Goal: Navigation & Orientation: Find specific page/section

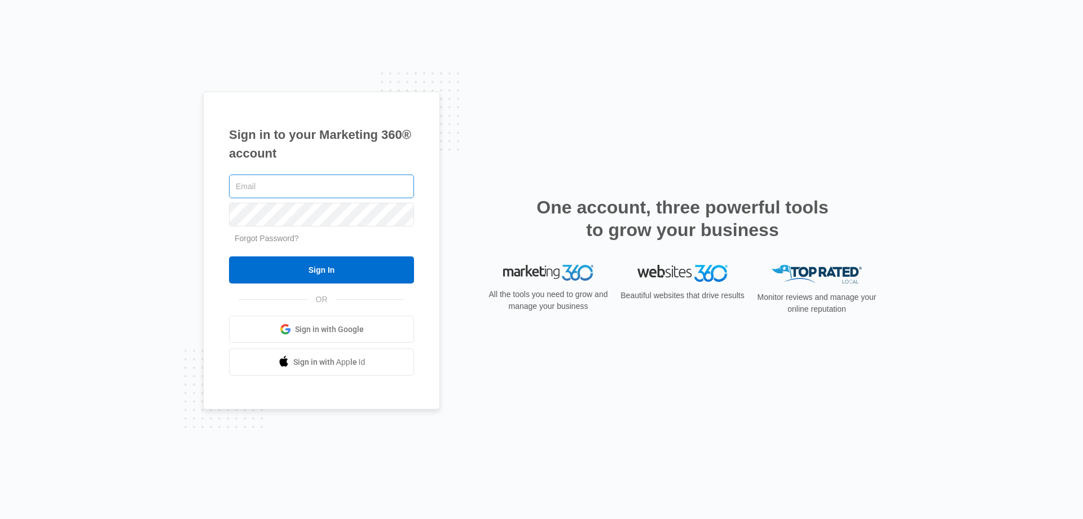
click at [350, 189] on input "text" at bounding box center [321, 186] width 185 height 24
type input "[EMAIL_ADDRESS][DOMAIN_NAME]"
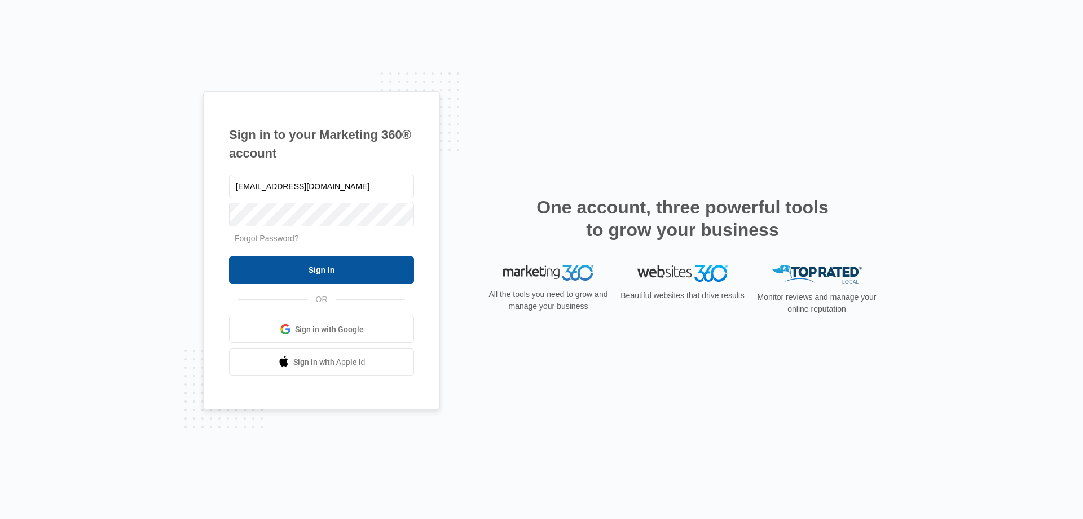
click at [343, 264] on input "Sign In" at bounding box center [321, 269] width 185 height 27
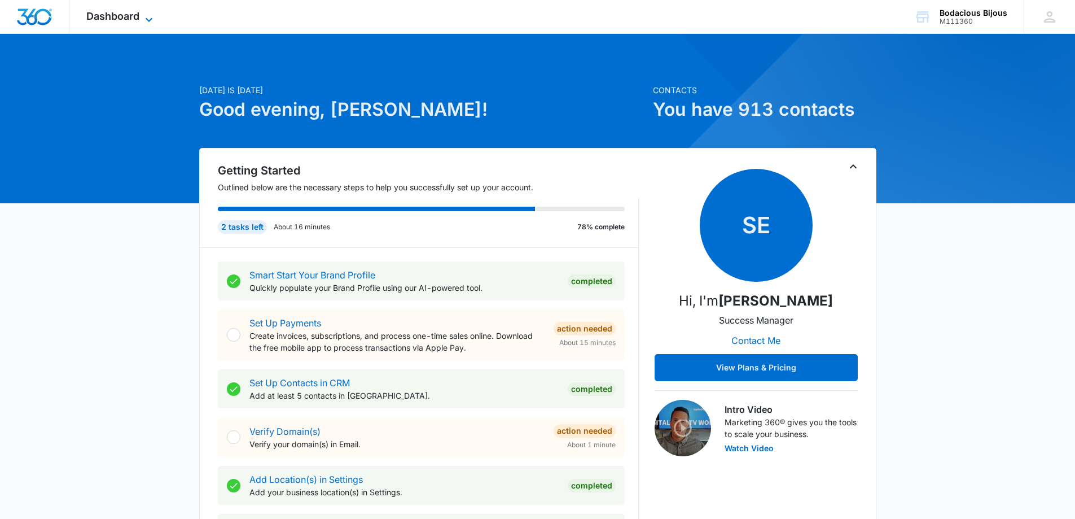
click at [146, 15] on icon at bounding box center [149, 20] width 14 height 14
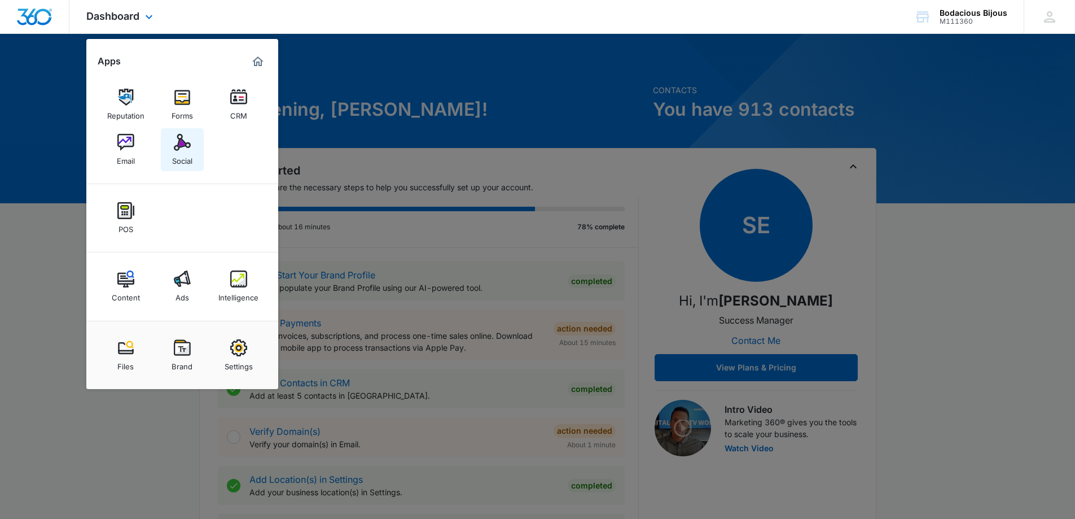
click at [180, 157] on div "Social" at bounding box center [182, 158] width 20 height 15
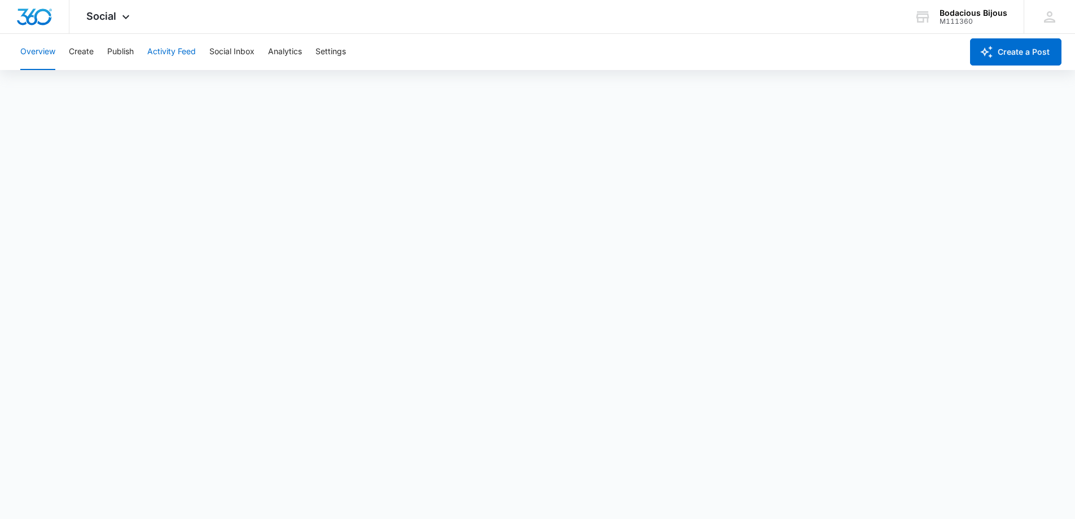
click at [169, 52] on button "Activity Feed" at bounding box center [171, 52] width 49 height 36
click at [241, 51] on button "Social Inbox" at bounding box center [231, 52] width 45 height 36
click at [178, 53] on button "Activity Feed" at bounding box center [171, 52] width 49 height 36
click at [284, 47] on button "Analytics" at bounding box center [285, 52] width 34 height 36
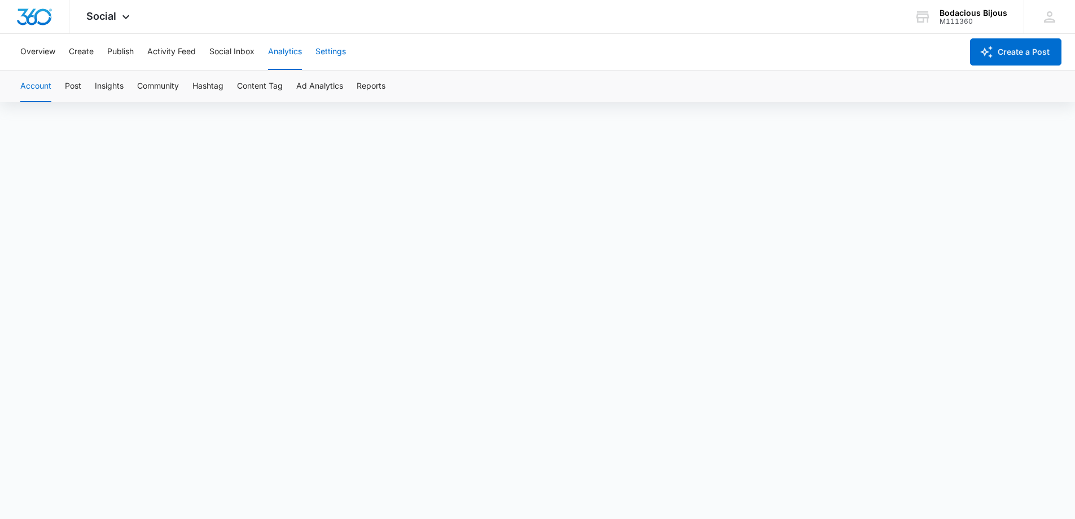
click at [334, 51] on button "Settings" at bounding box center [330, 52] width 30 height 36
click at [52, 52] on button "Overview" at bounding box center [37, 52] width 35 height 36
click at [120, 15] on icon at bounding box center [126, 20] width 14 height 14
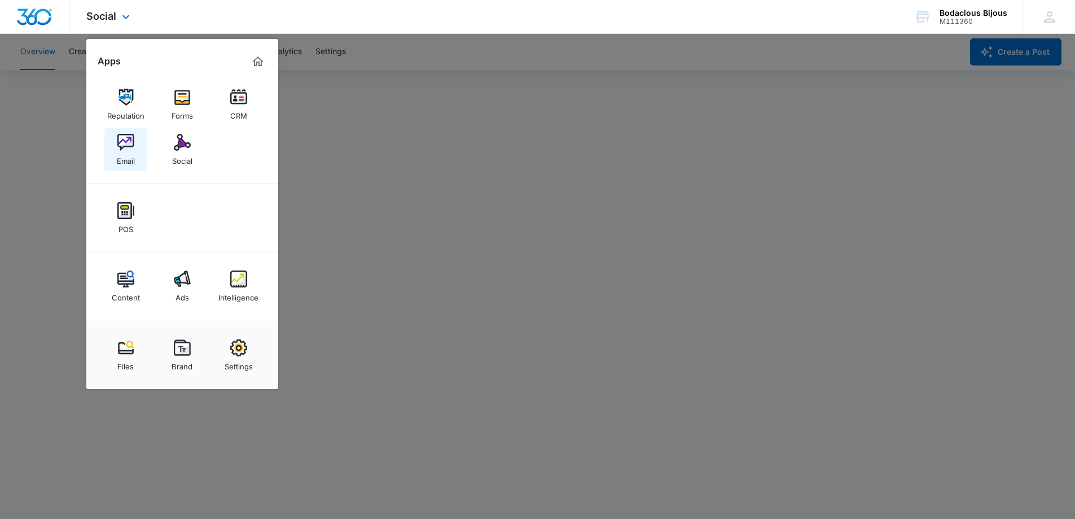
click at [130, 142] on img at bounding box center [125, 142] width 17 height 17
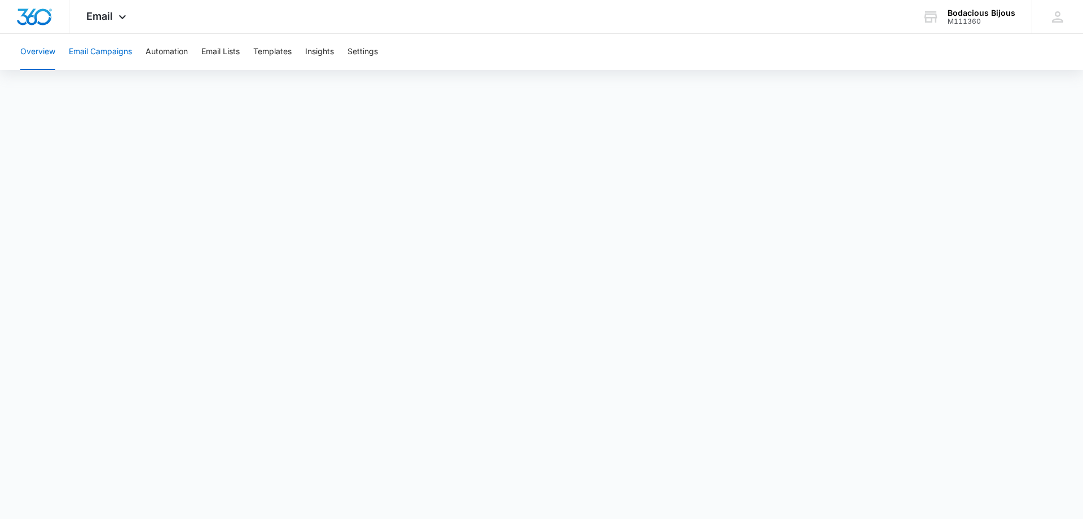
click at [106, 49] on button "Email Campaigns" at bounding box center [100, 52] width 63 height 36
click at [174, 56] on button "Automation" at bounding box center [167, 52] width 42 height 36
click at [218, 52] on button "Email Lists" at bounding box center [220, 52] width 38 height 36
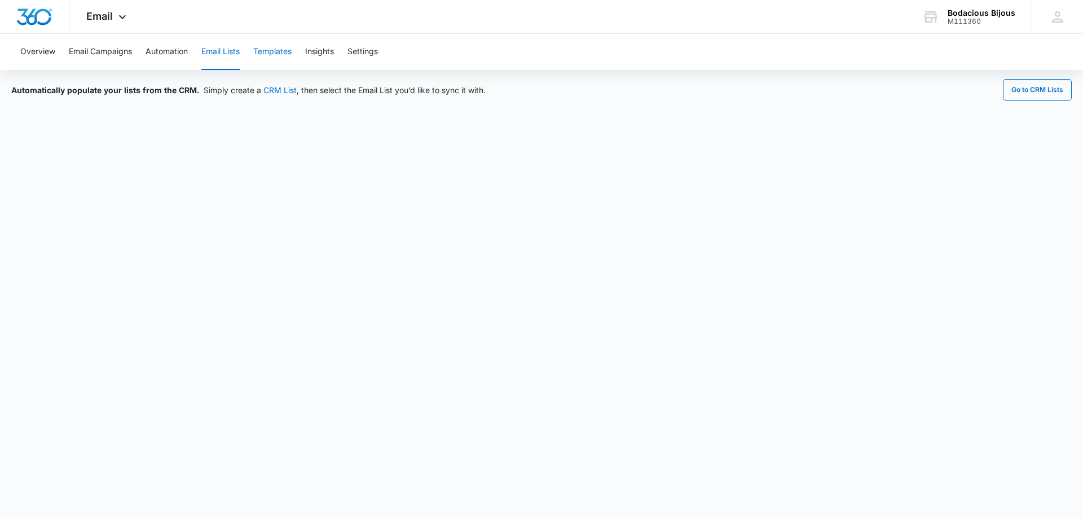
click at [286, 52] on button "Templates" at bounding box center [272, 52] width 38 height 36
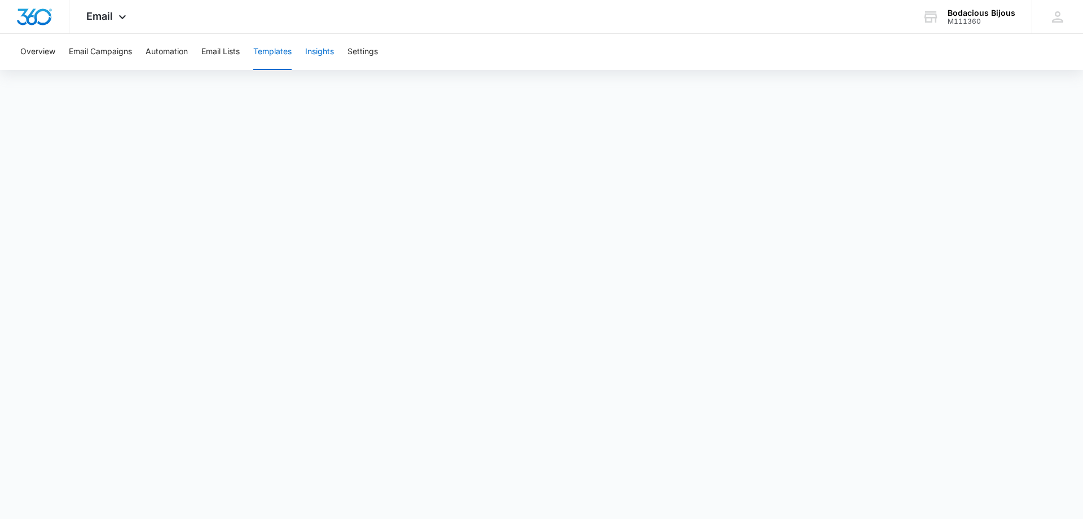
click at [315, 50] on button "Insights" at bounding box center [319, 52] width 29 height 36
click at [370, 55] on button "Settings" at bounding box center [363, 52] width 30 height 36
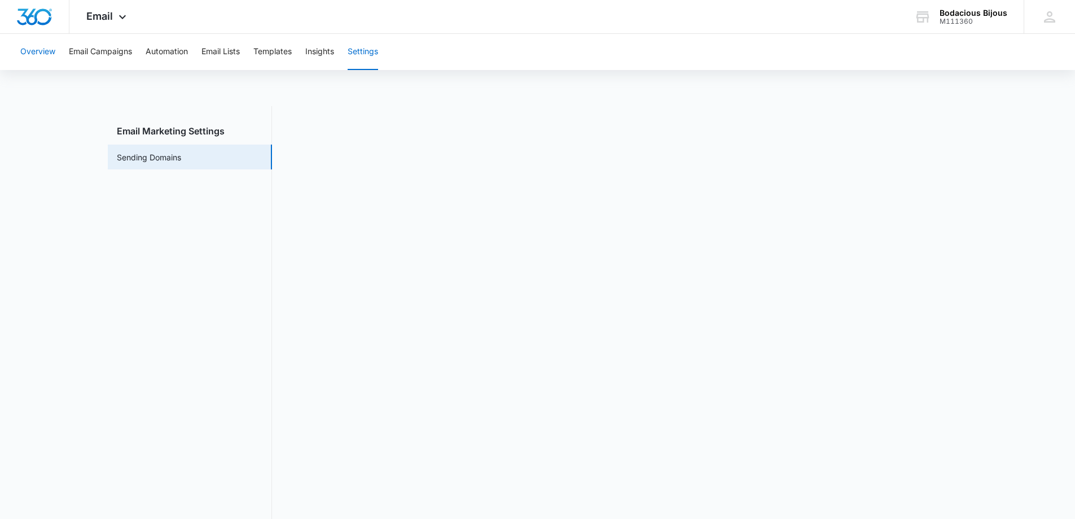
click at [27, 49] on button "Overview" at bounding box center [37, 52] width 35 height 36
click at [120, 21] on icon at bounding box center [123, 20] width 14 height 14
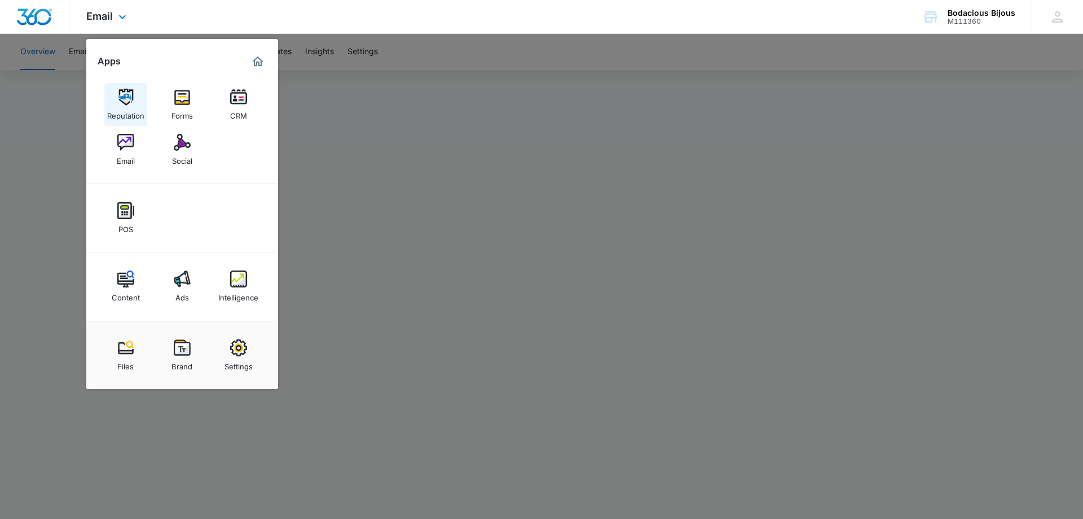
click at [124, 106] on div "Reputation" at bounding box center [125, 113] width 37 height 15
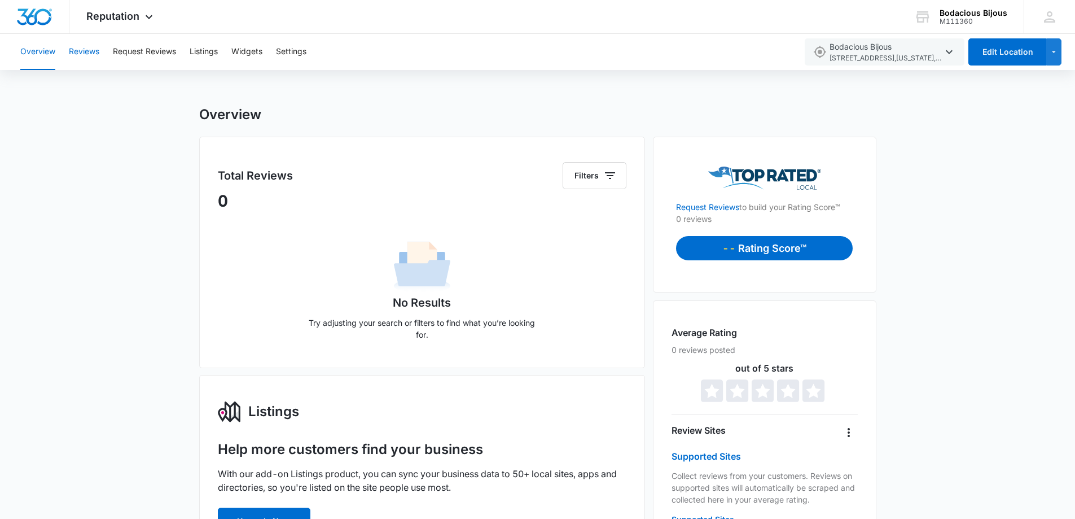
click at [95, 49] on button "Reviews" at bounding box center [84, 52] width 30 height 36
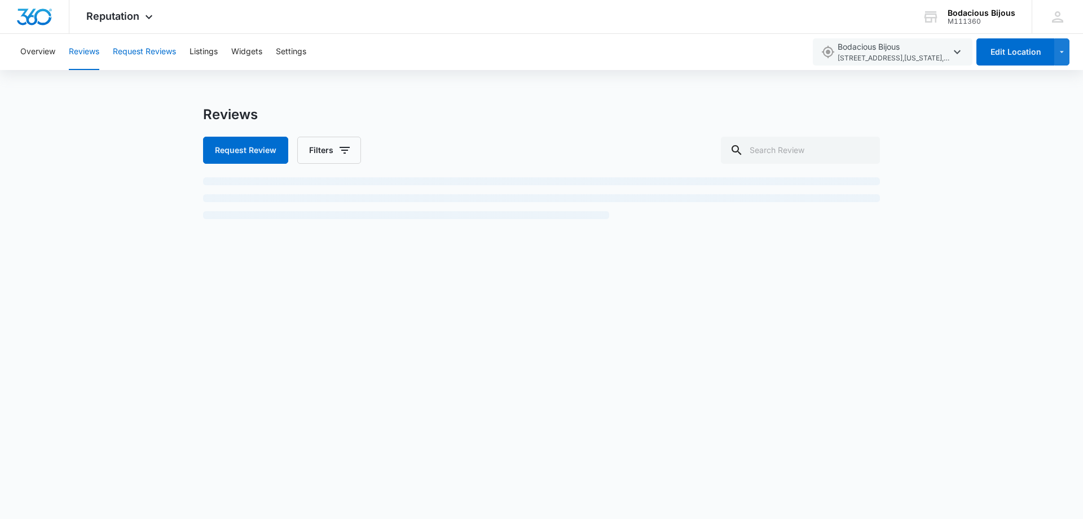
click at [136, 51] on button "Request Reviews" at bounding box center [144, 52] width 63 height 36
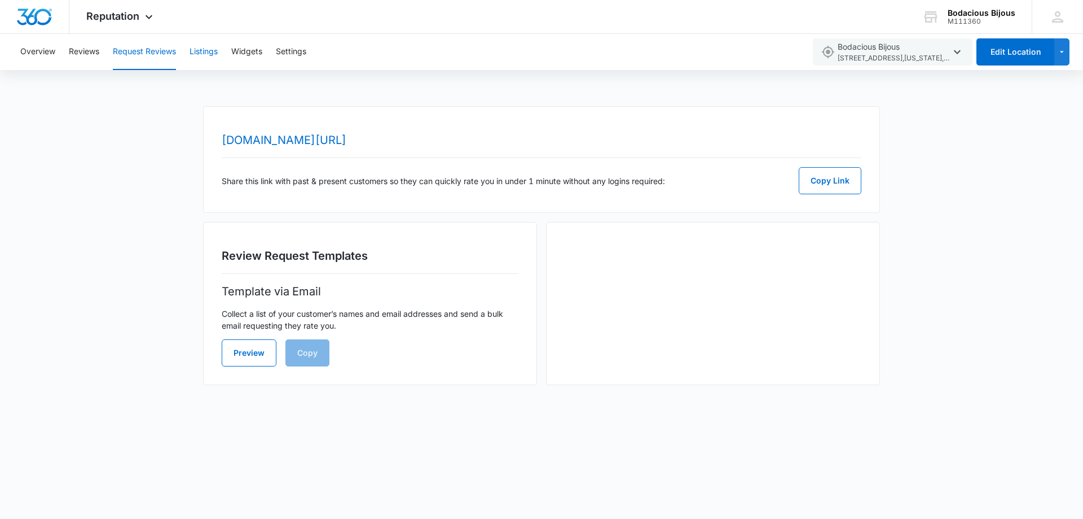
click at [200, 53] on button "Listings" at bounding box center [204, 52] width 28 height 36
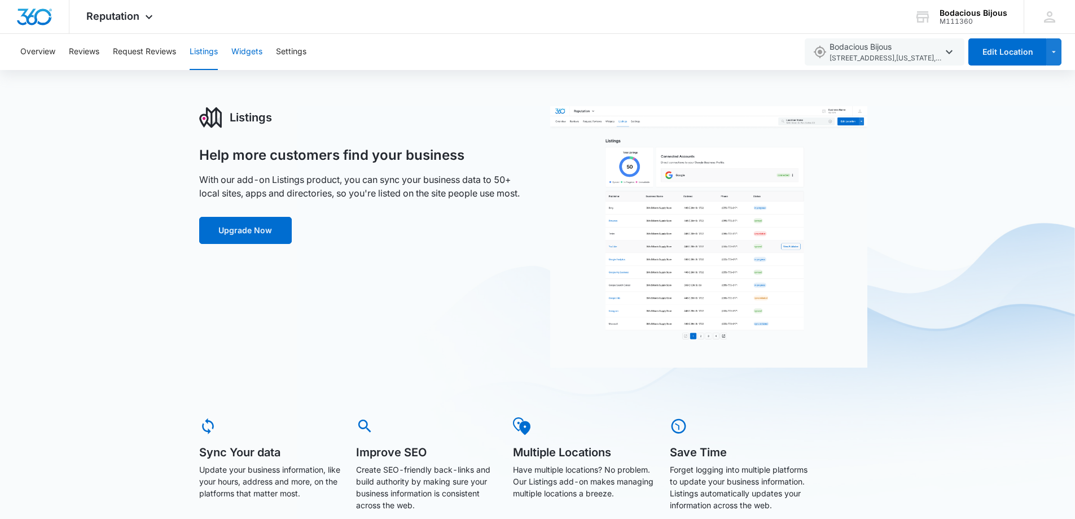
click at [236, 50] on button "Widgets" at bounding box center [246, 52] width 31 height 36
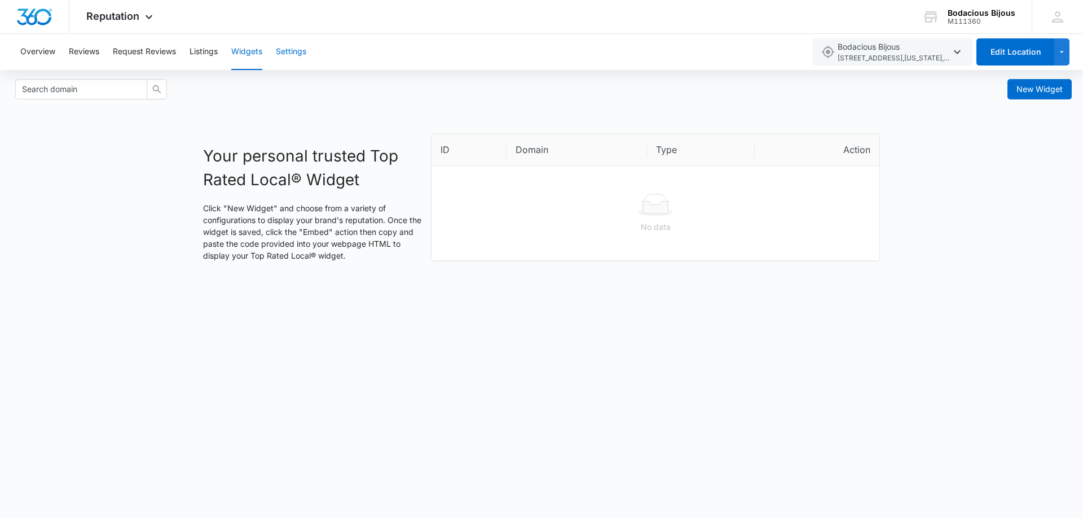
click at [283, 52] on button "Settings" at bounding box center [291, 52] width 30 height 36
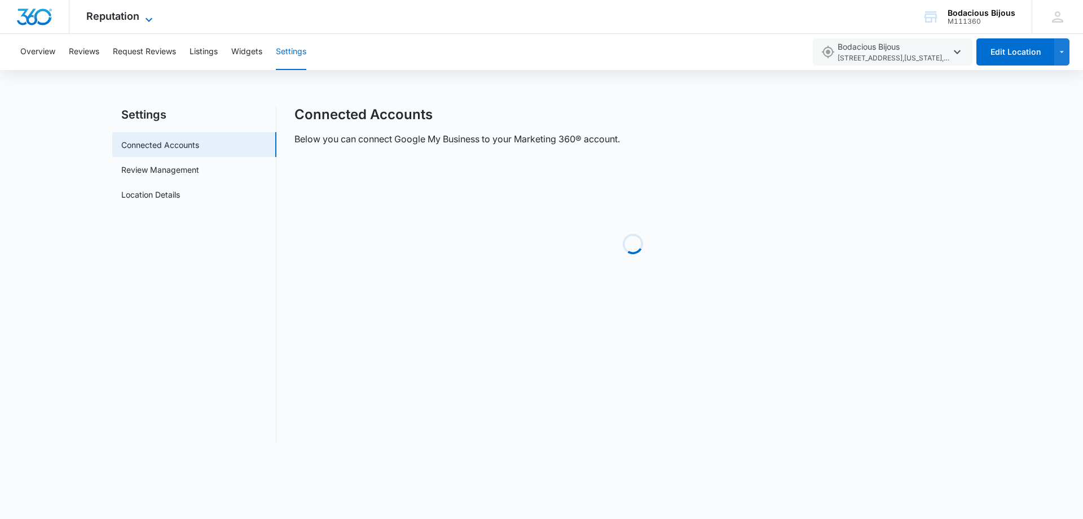
click at [150, 18] on icon at bounding box center [149, 20] width 14 height 14
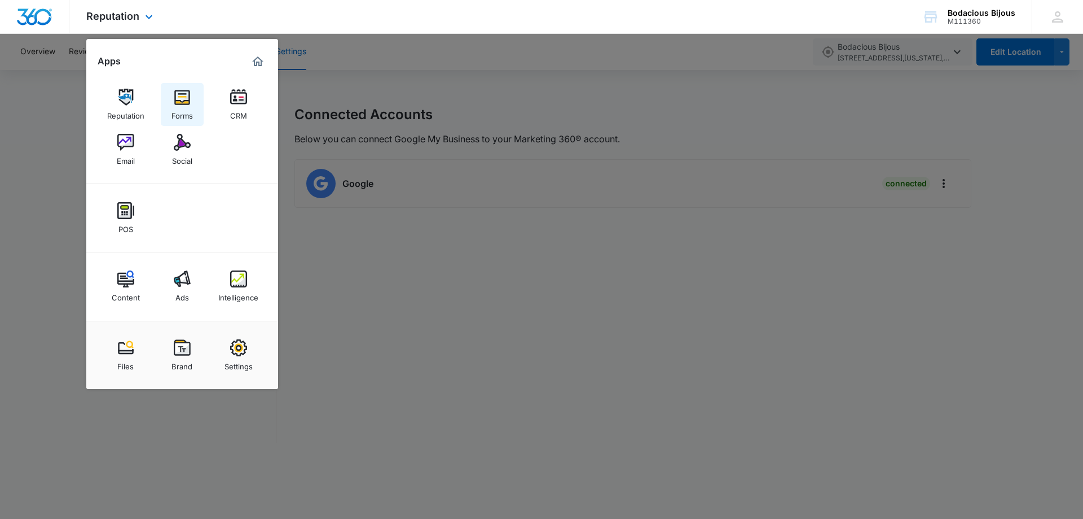
click at [187, 100] on img at bounding box center [182, 97] width 17 height 17
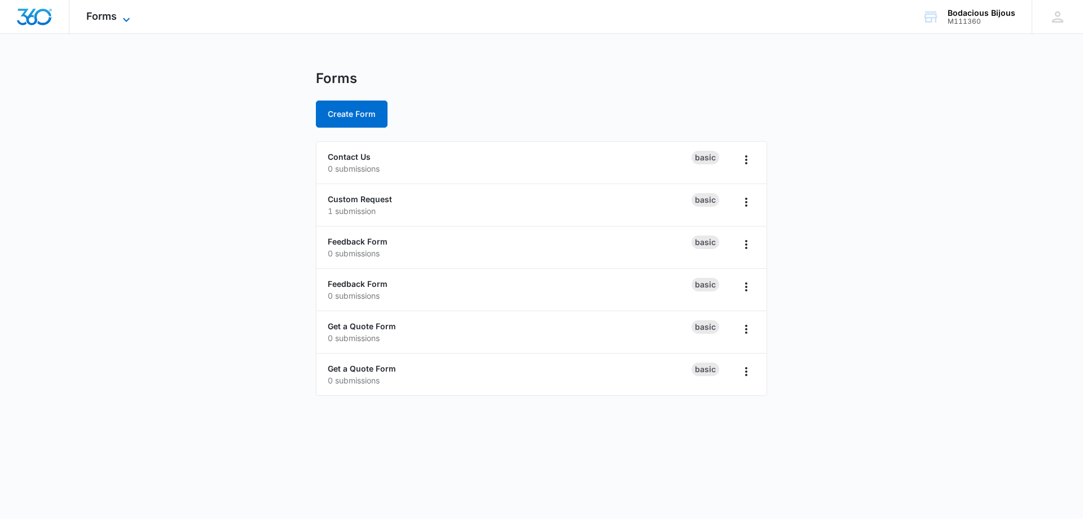
click at [122, 16] on icon at bounding box center [127, 20] width 14 height 14
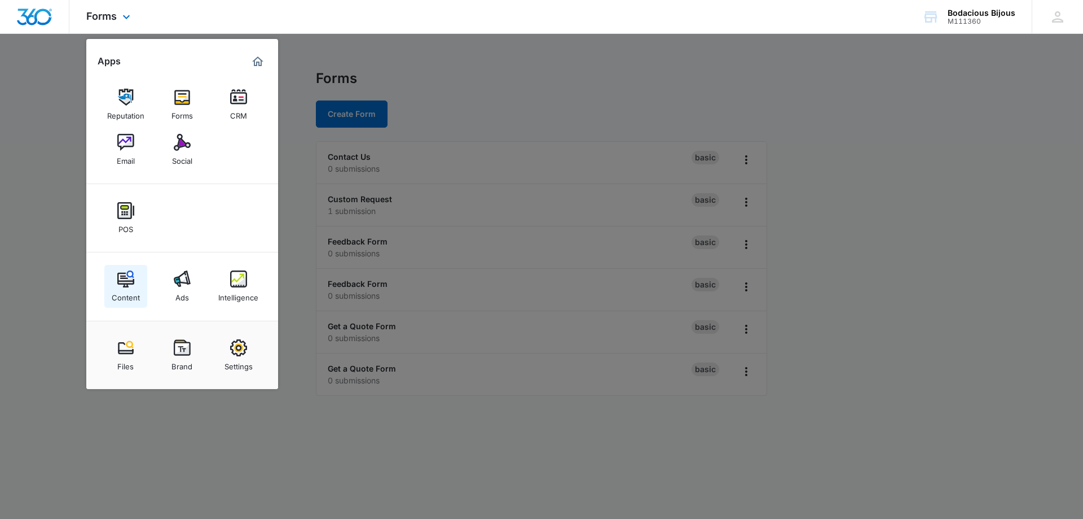
click at [131, 287] on img at bounding box center [125, 278] width 17 height 17
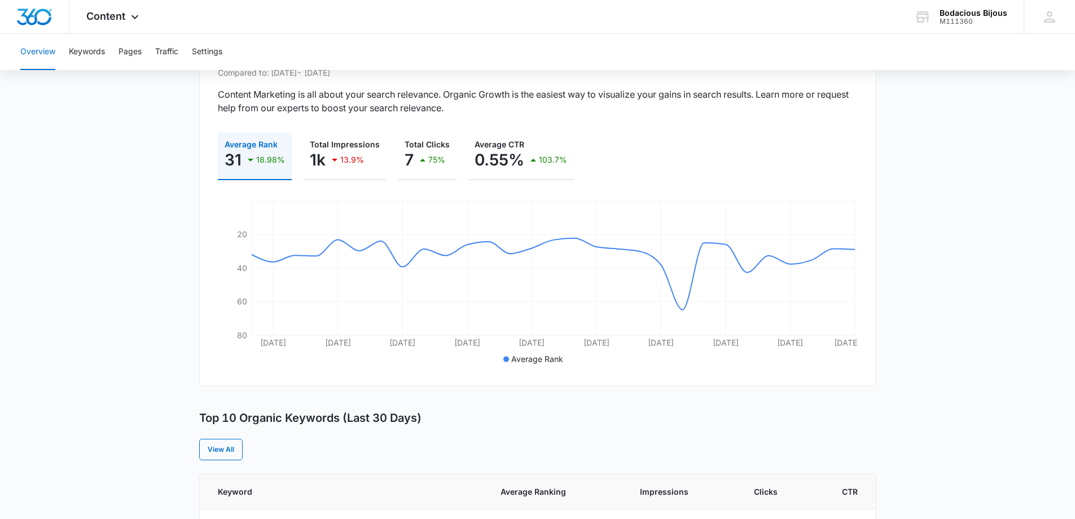
scroll to position [113, 0]
click at [142, 15] on div "Content Apps Reputation Forms CRM Email Social POS Content Ads Intelligence Fil…" at bounding box center [113, 16] width 89 height 33
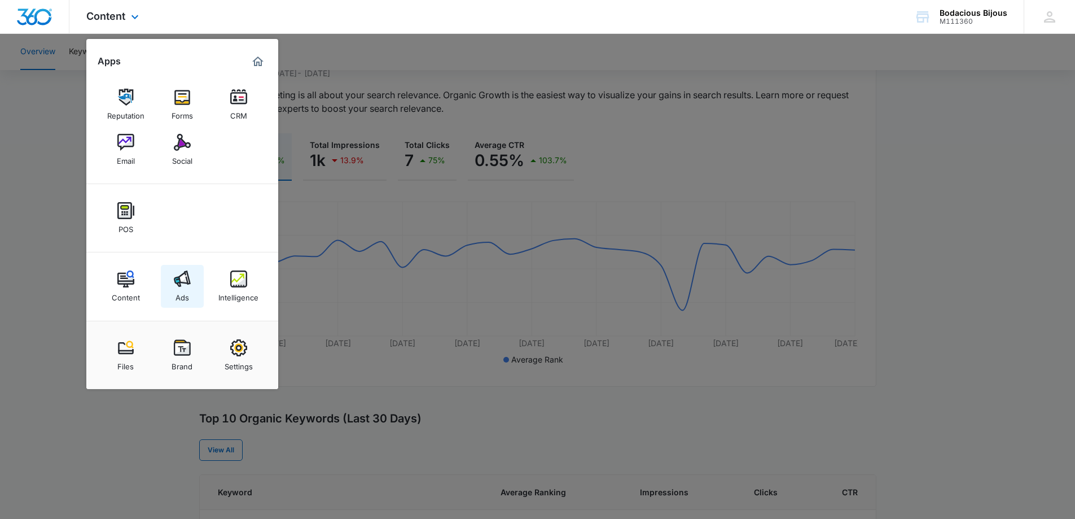
click at [182, 277] on img at bounding box center [182, 278] width 17 height 17
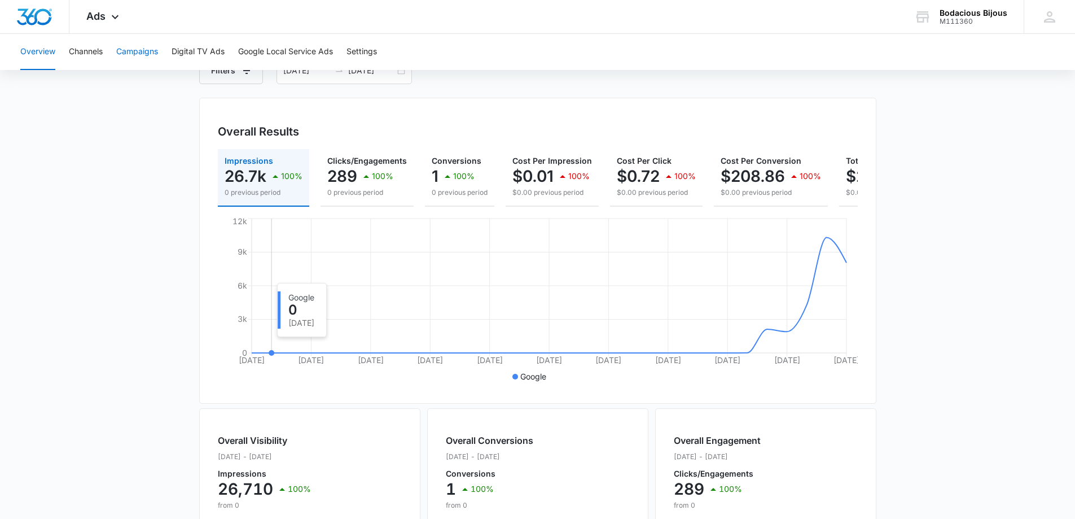
scroll to position [11, 0]
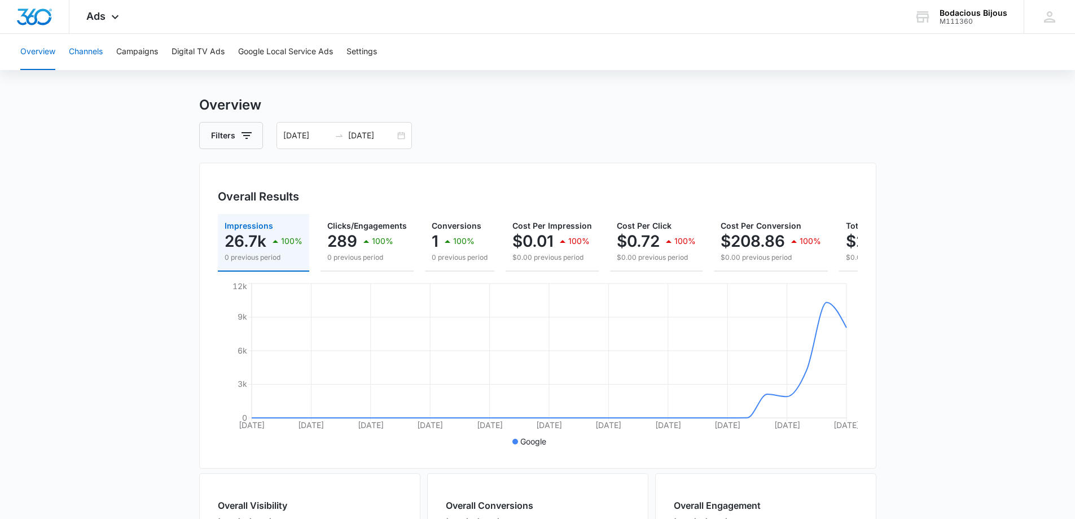
click at [96, 50] on button "Channels" at bounding box center [86, 52] width 34 height 36
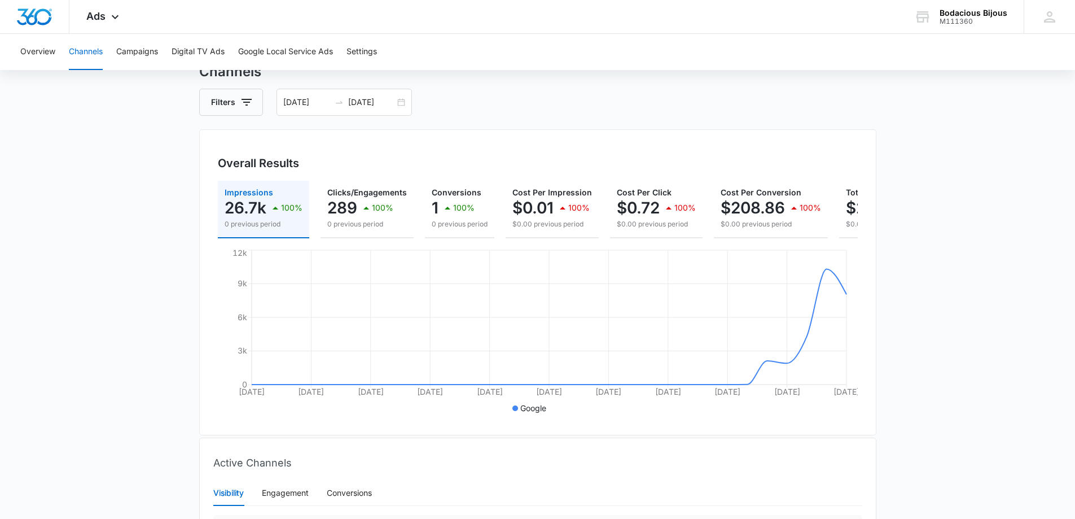
scroll to position [36, 0]
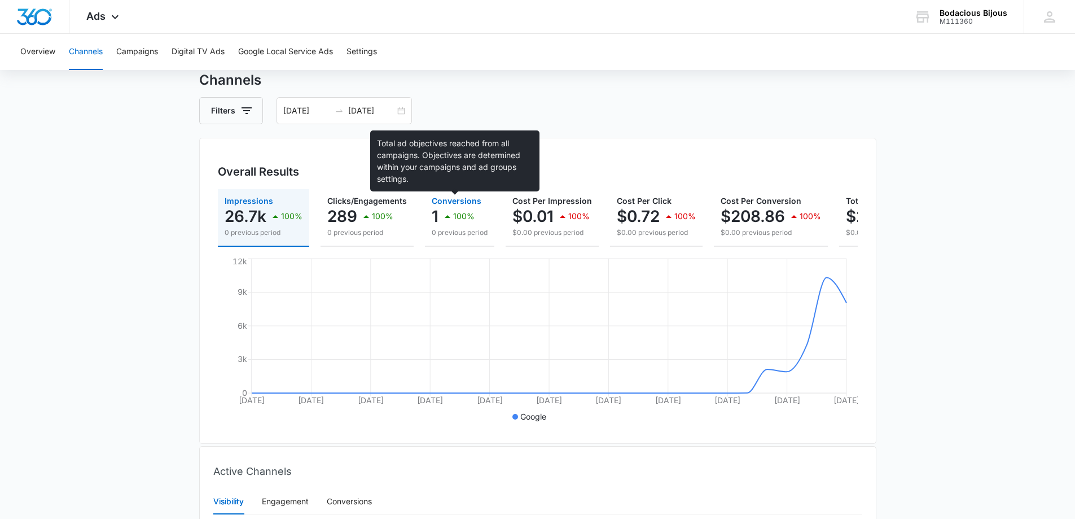
click at [443, 202] on span "Conversions" at bounding box center [457, 201] width 50 height 10
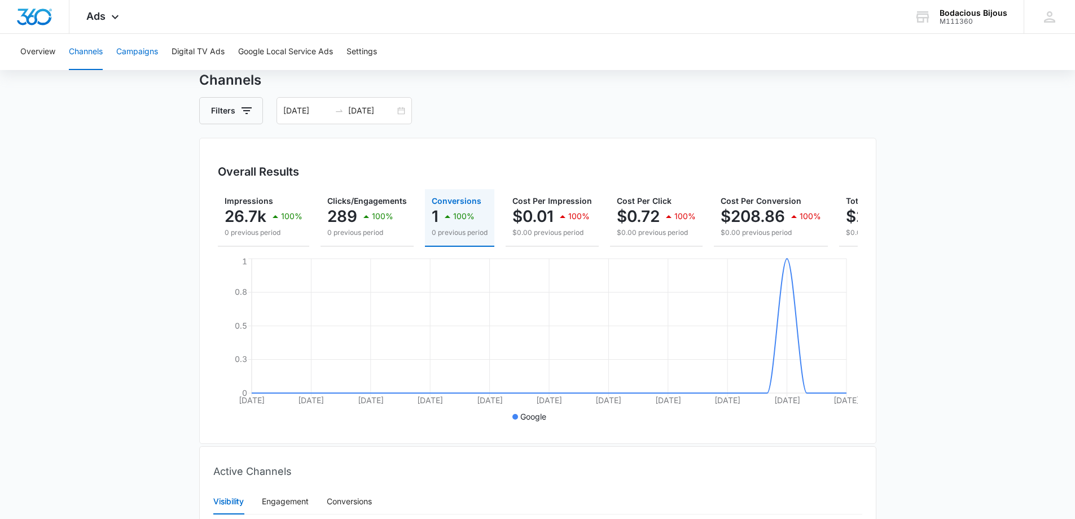
click at [145, 51] on button "Campaigns" at bounding box center [137, 52] width 42 height 36
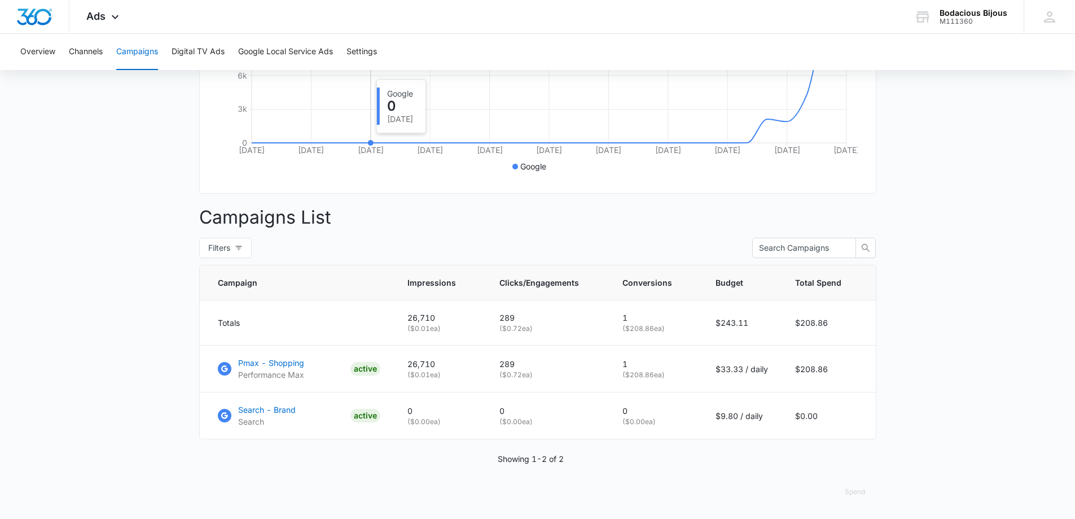
scroll to position [295, 0]
click at [1049, 18] on icon at bounding box center [1049, 16] width 17 height 17
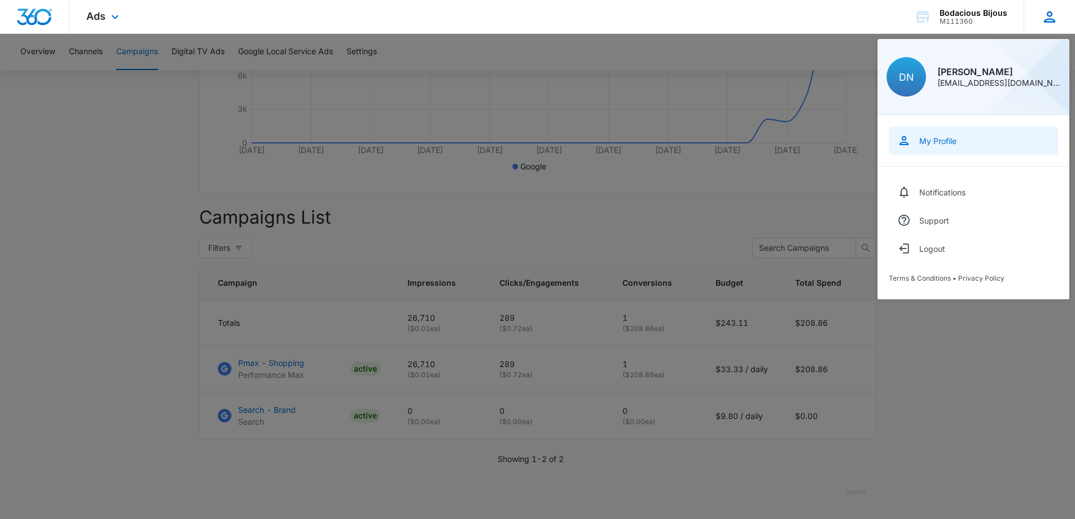
click at [926, 134] on link "My Profile" at bounding box center [973, 140] width 169 height 28
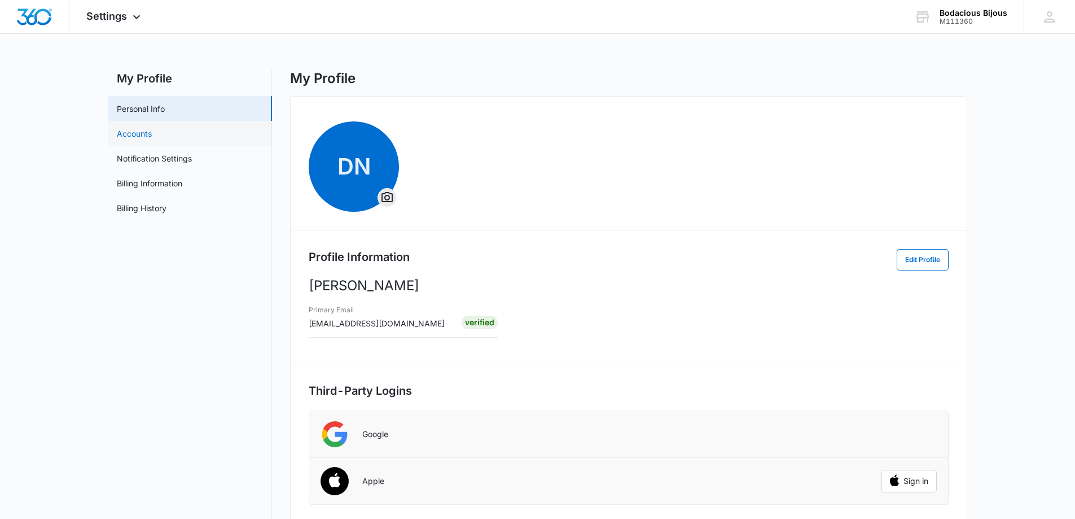
click at [137, 134] on link "Accounts" at bounding box center [134, 134] width 35 height 12
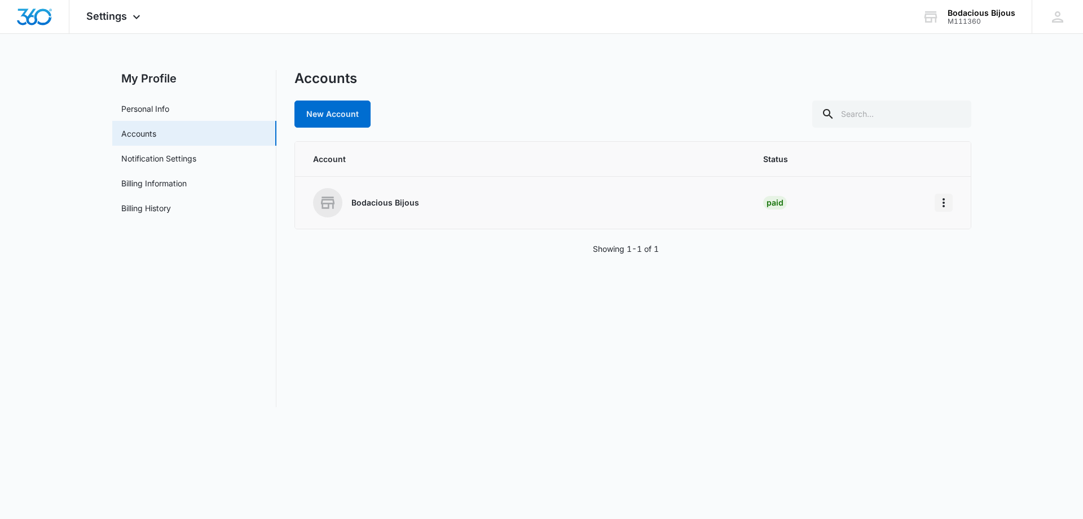
click at [944, 196] on icon "Home" at bounding box center [944, 203] width 14 height 14
click at [982, 237] on div "Go to Dashboard" at bounding box center [980, 234] width 63 height 8
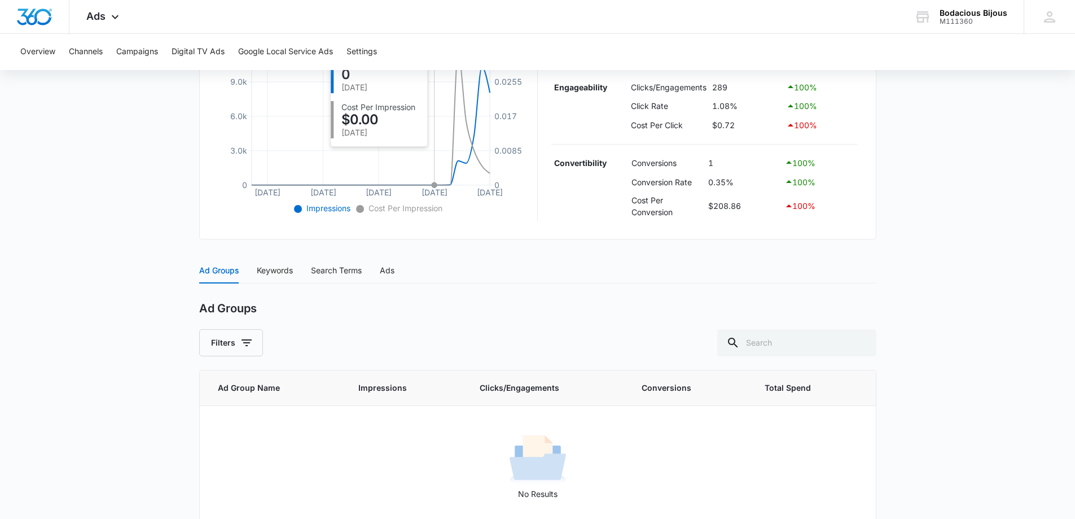
scroll to position [303, 0]
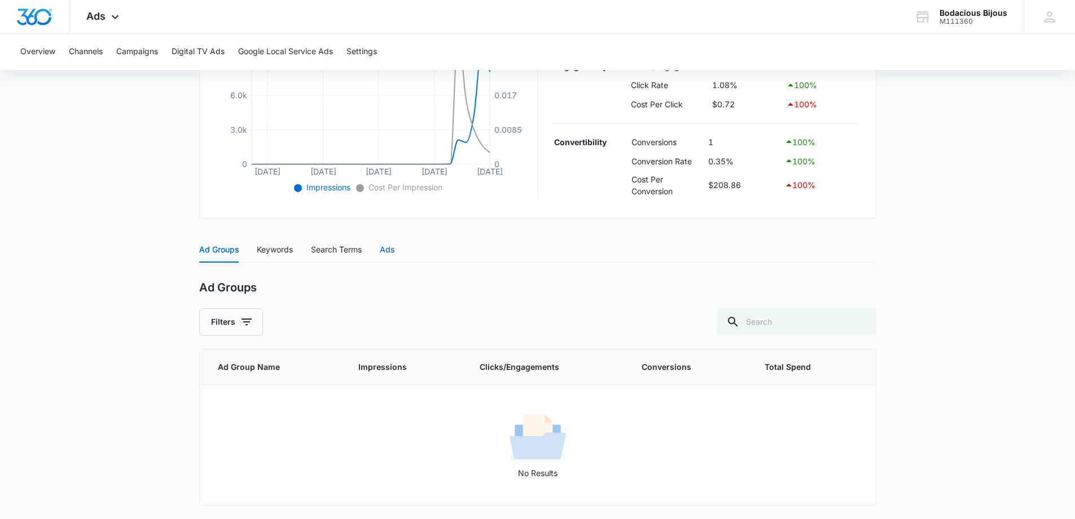
click at [390, 246] on div "Ads" at bounding box center [387, 249] width 15 height 12
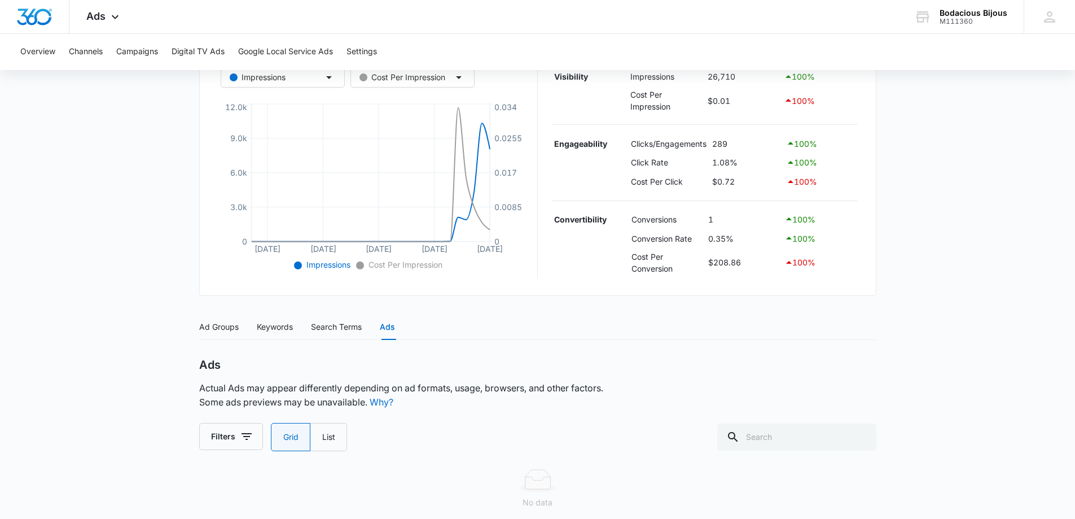
scroll to position [277, 0]
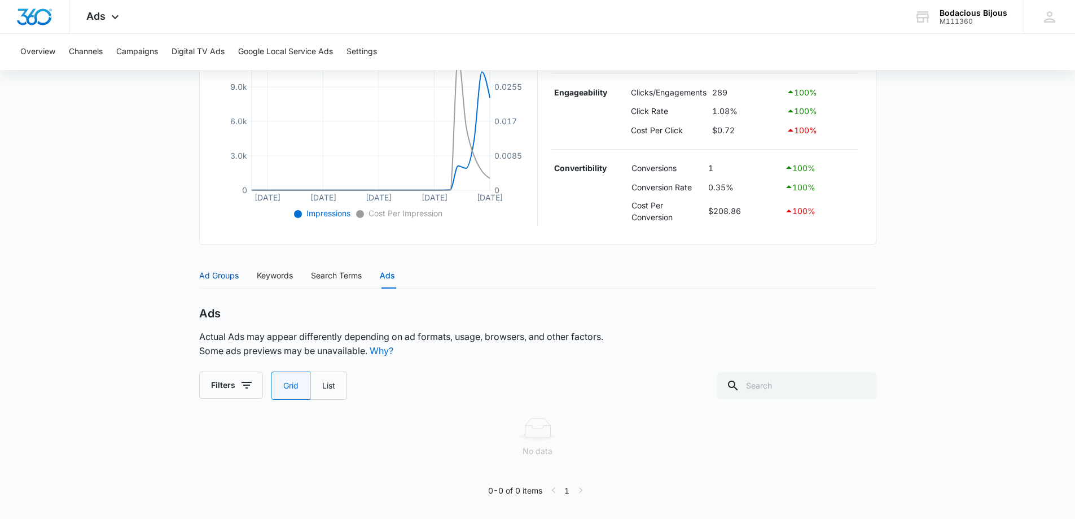
click at [214, 274] on div "Ad Groups" at bounding box center [219, 275] width 40 height 12
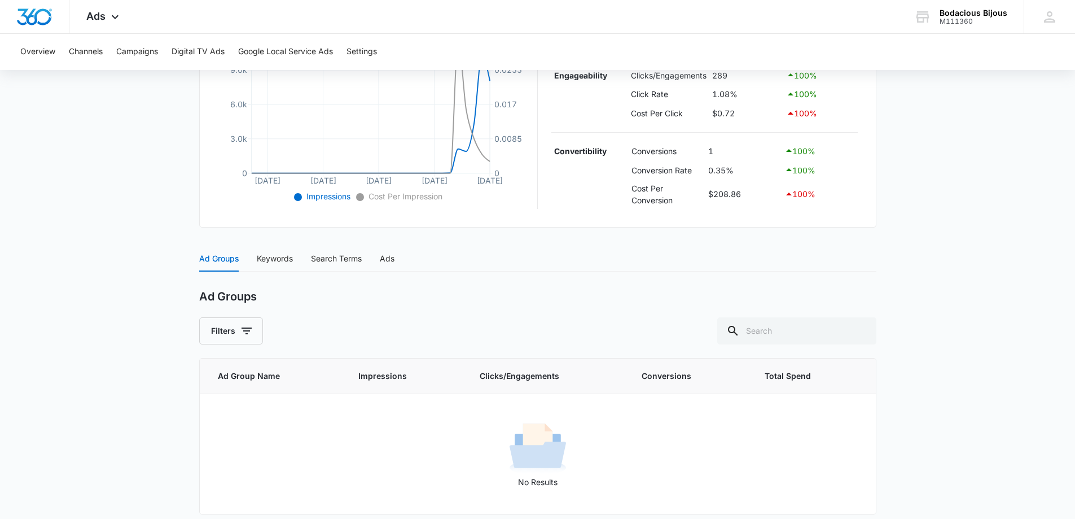
scroll to position [303, 0]
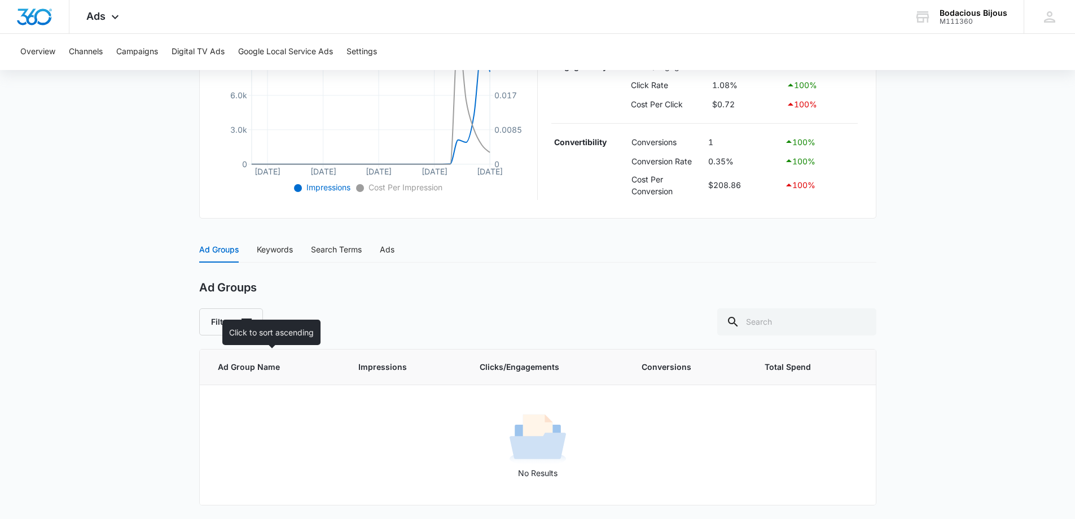
click at [270, 366] on span "Ad Group Name" at bounding box center [266, 367] width 97 height 12
click at [381, 366] on span "Impressions" at bounding box center [397, 367] width 78 height 12
click at [506, 366] on span "Clicks/Engagements" at bounding box center [539, 367] width 119 height 12
drag, startPoint x: 635, startPoint y: 367, endPoint x: 662, endPoint y: 366, distance: 26.6
click at [662, 366] on span "Conversions" at bounding box center [682, 367] width 80 height 12
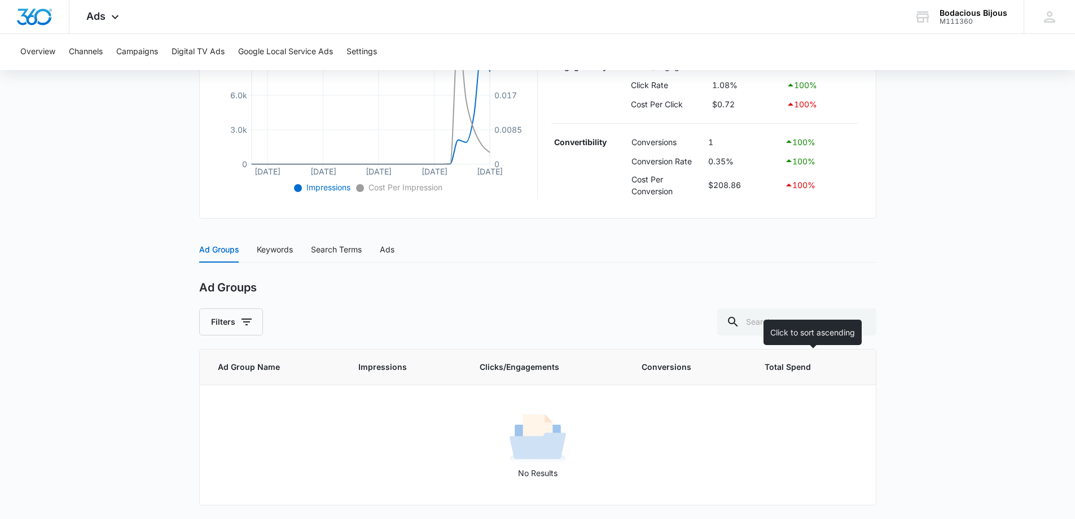
click at [787, 366] on span "Total Spend" at bounding box center [803, 367] width 76 height 12
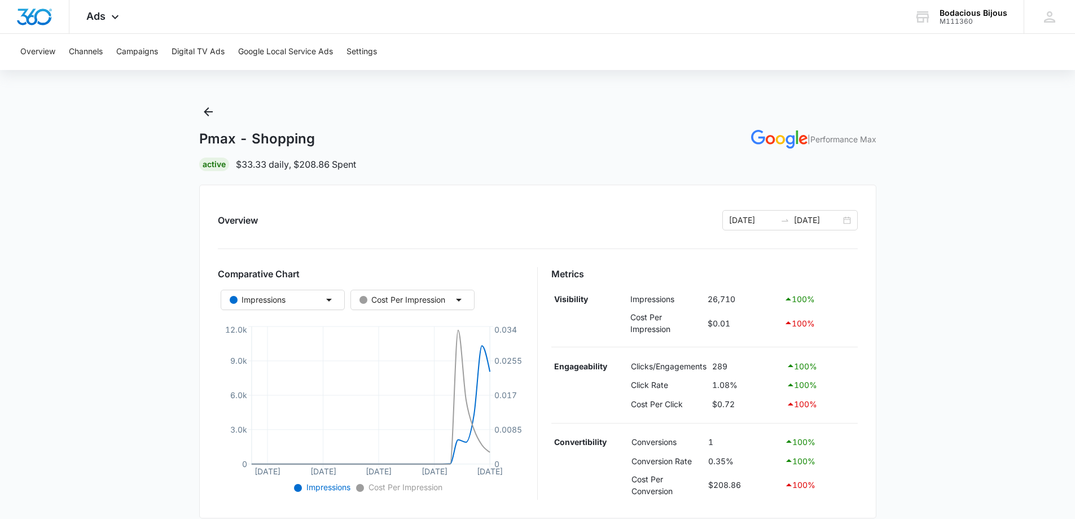
scroll to position [0, 0]
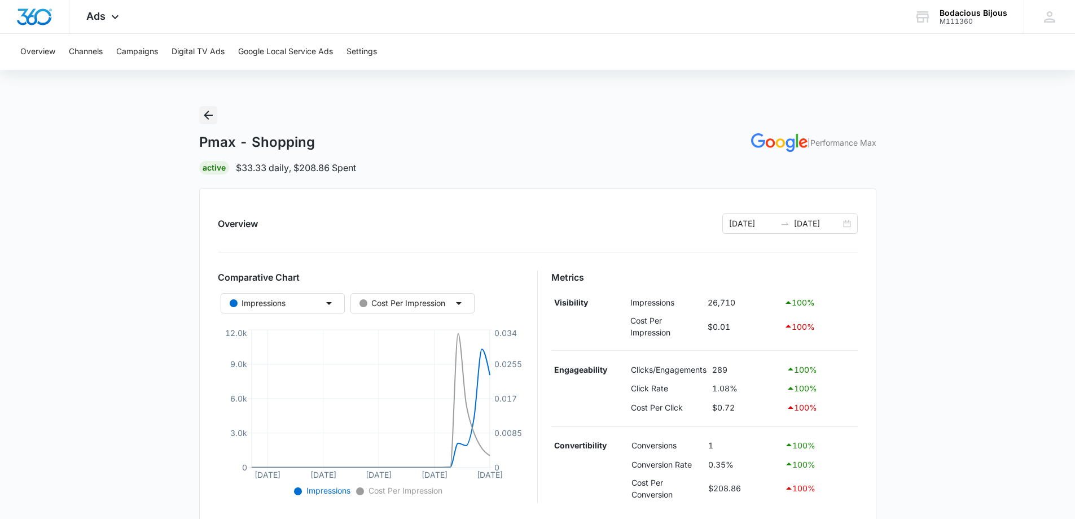
click at [207, 115] on icon "Back" at bounding box center [208, 115] width 9 height 9
click at [207, 113] on icon "Back" at bounding box center [208, 115] width 14 height 14
click at [40, 52] on button "Overview" at bounding box center [37, 52] width 35 height 36
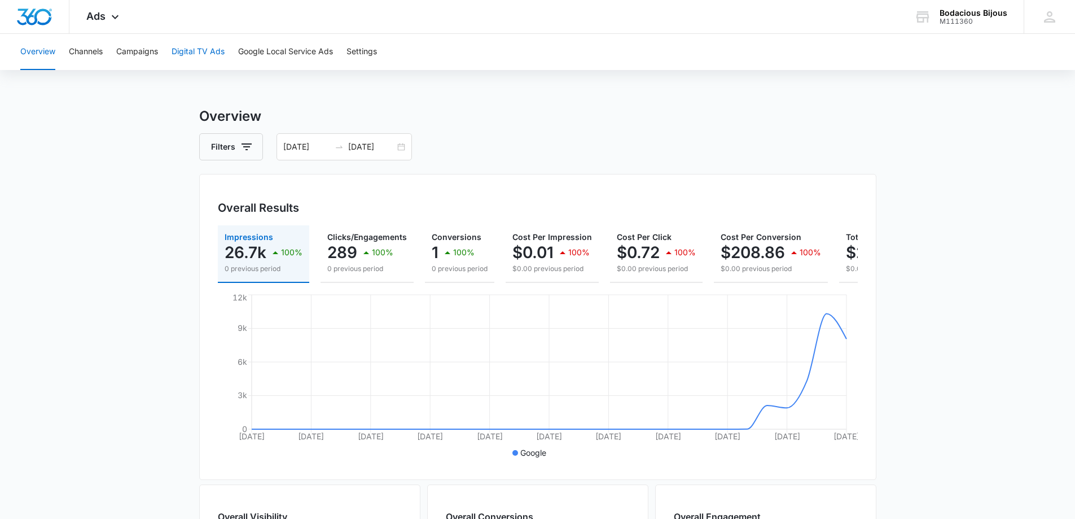
click at [201, 50] on button "Digital TV Ads" at bounding box center [198, 52] width 53 height 36
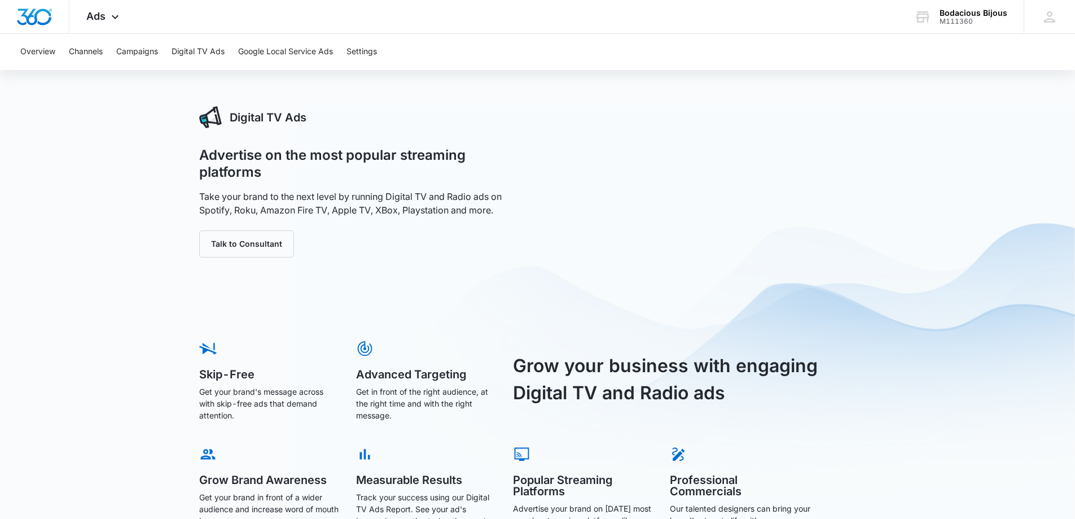
scroll to position [55, 0]
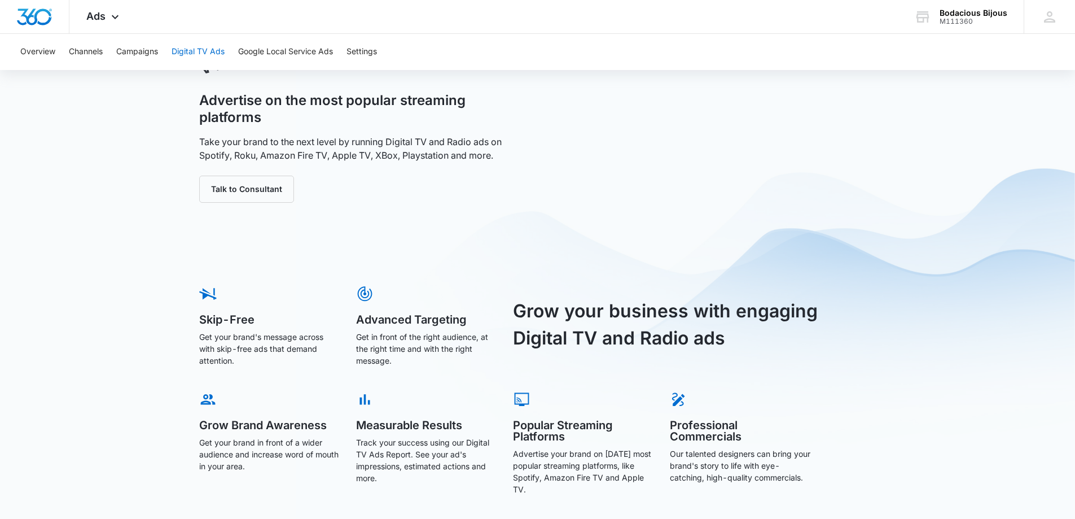
click at [204, 52] on button "Digital TV Ads" at bounding box center [198, 52] width 53 height 36
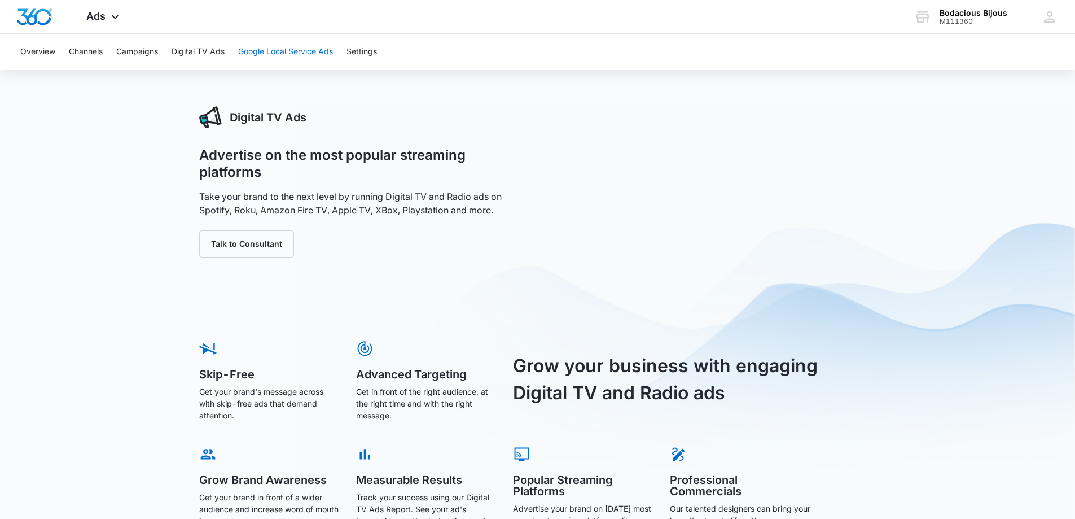
click at [279, 52] on button "Google Local Service Ads" at bounding box center [285, 52] width 95 height 36
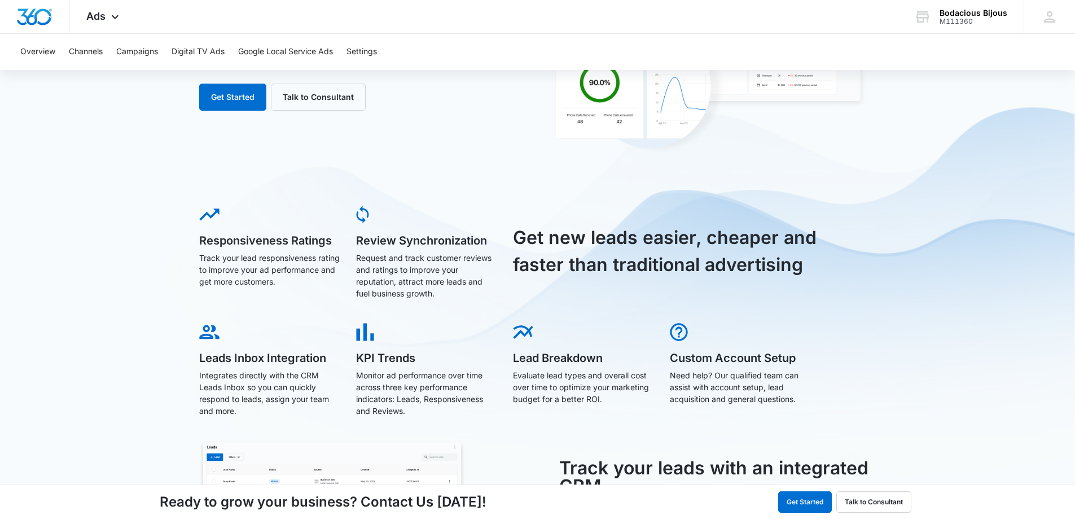
scroll to position [278, 0]
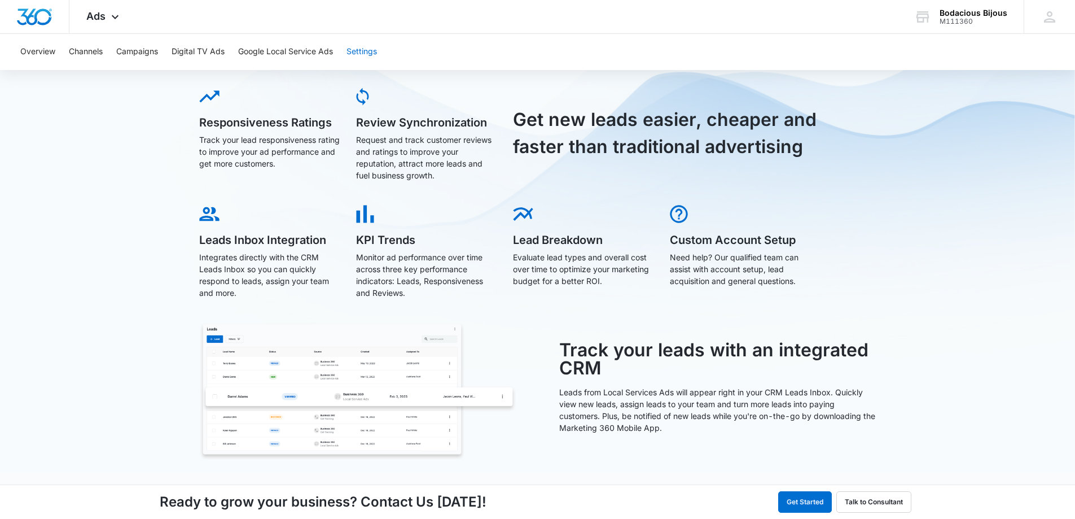
click at [362, 47] on button "Settings" at bounding box center [361, 52] width 30 height 36
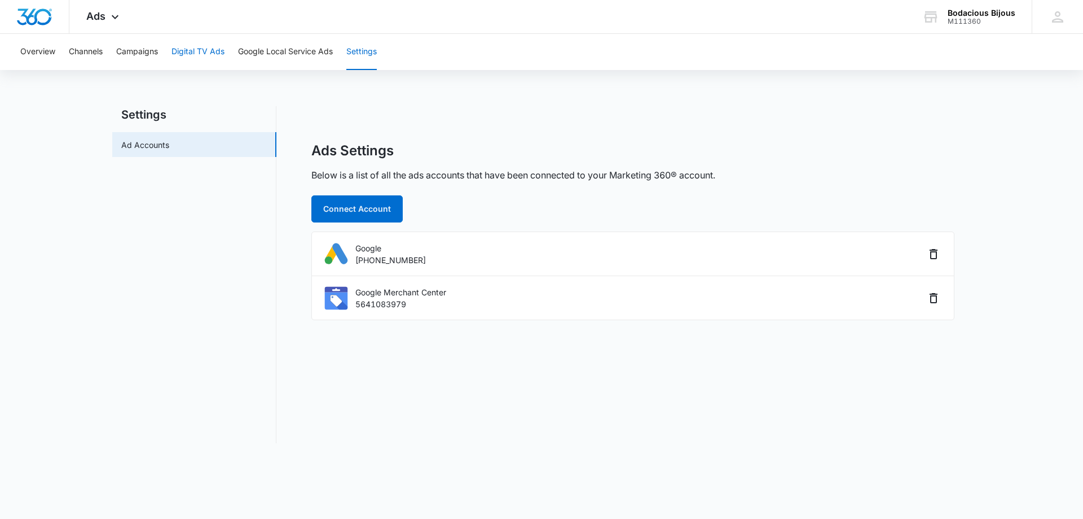
click at [201, 48] on button "Digital TV Ads" at bounding box center [198, 52] width 53 height 36
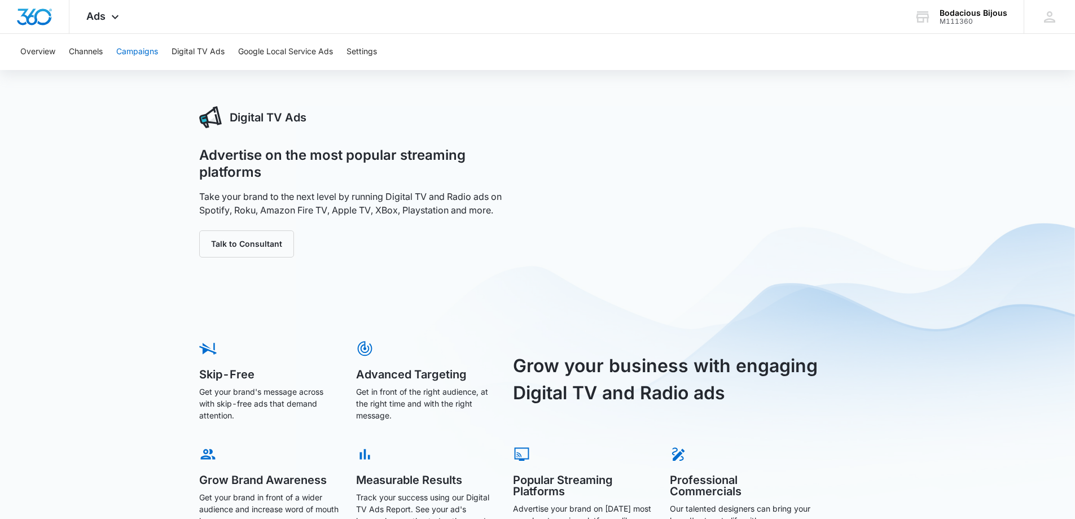
click at [151, 50] on button "Campaigns" at bounding box center [137, 52] width 42 height 36
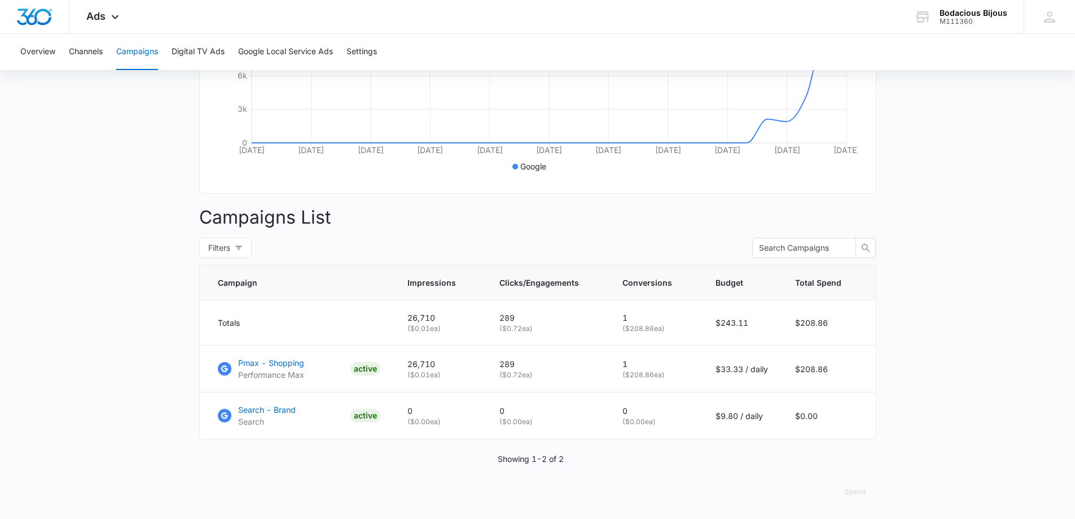
scroll to position [295, 0]
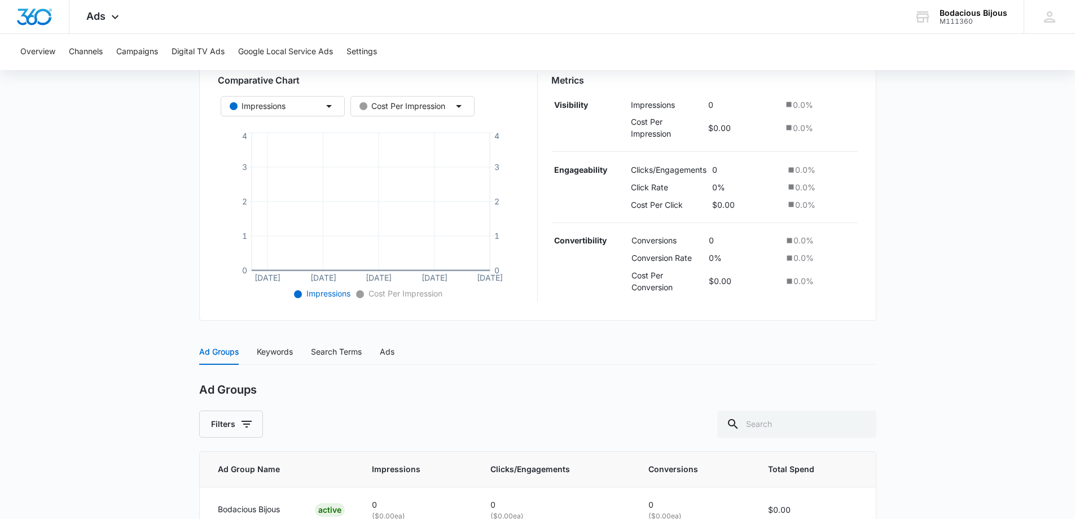
scroll to position [264, 0]
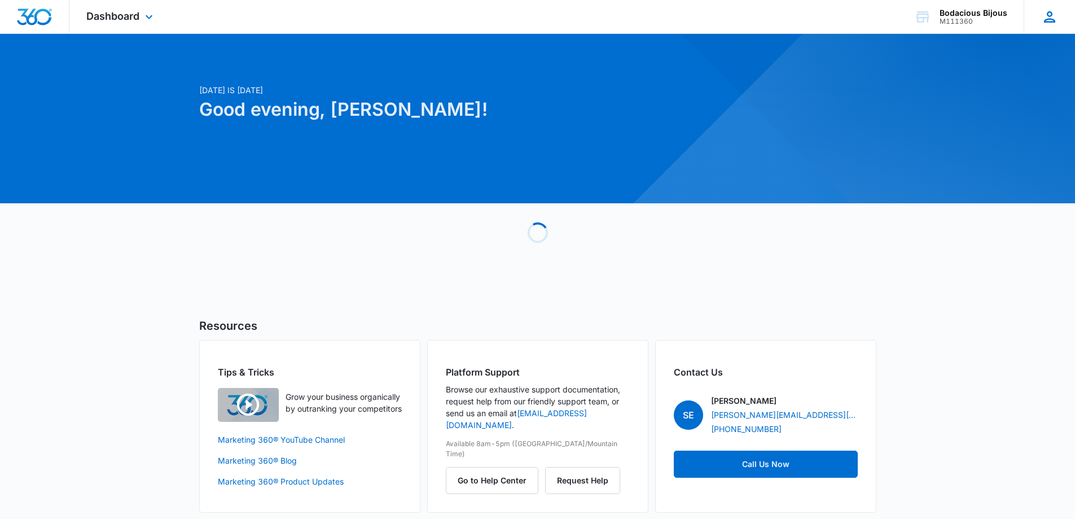
click at [1059, 15] on div "DN Diana Negron bodaciousbijous@gmail.com My Profile Notifications Support Logo…" at bounding box center [1049, 16] width 51 height 33
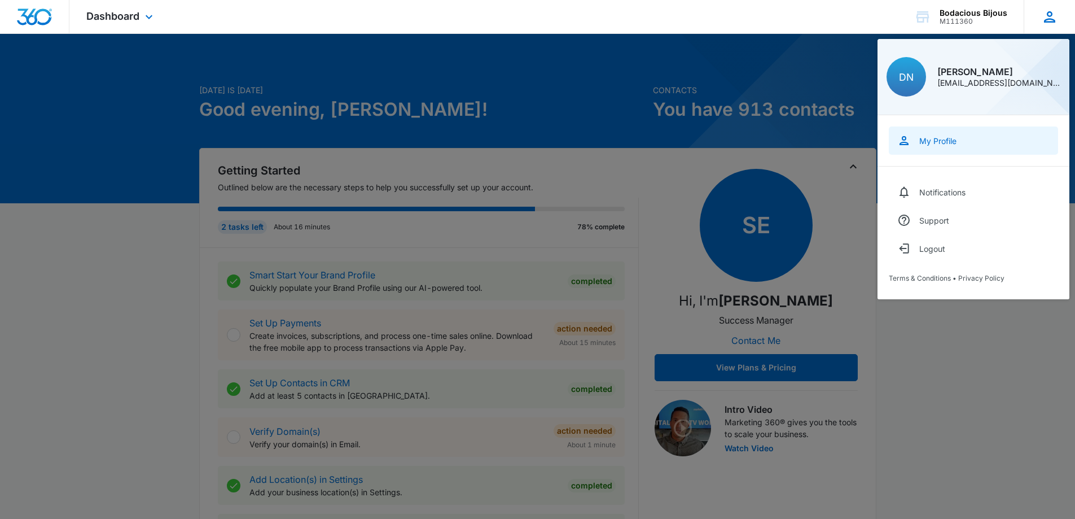
click at [939, 138] on div "My Profile" at bounding box center [937, 141] width 37 height 10
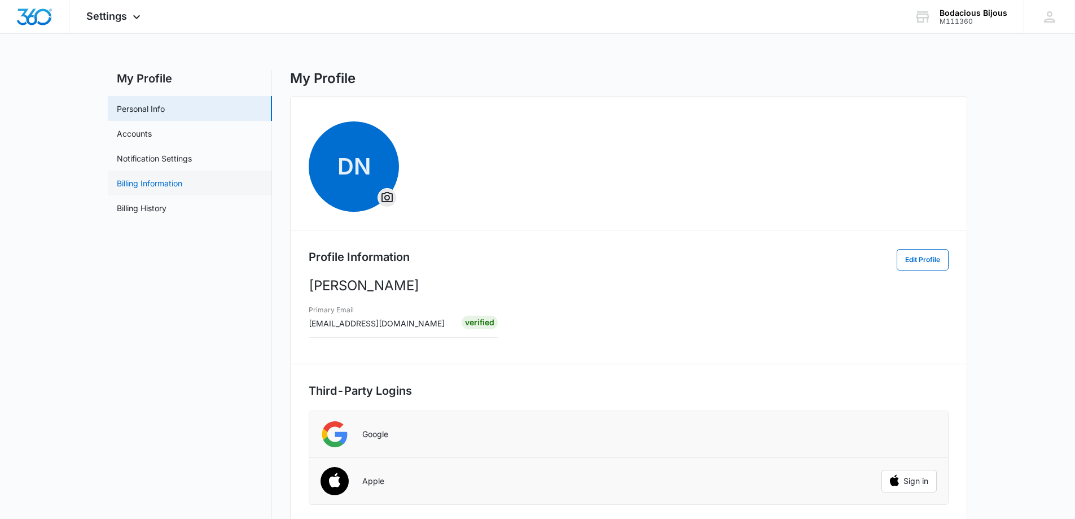
click at [131, 183] on link "Billing Information" at bounding box center [149, 183] width 65 height 12
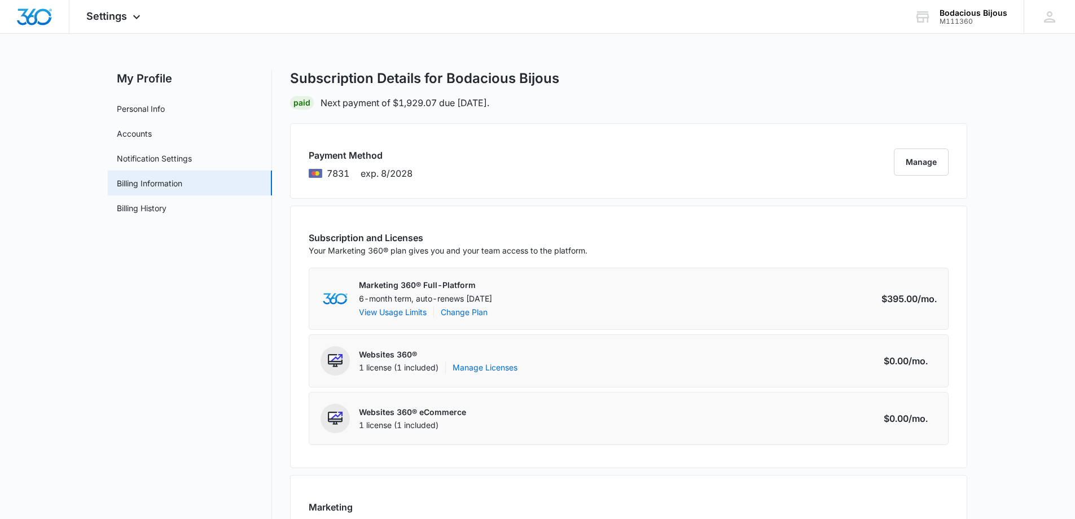
click at [321, 103] on p "Next payment of $1,929.07 due Sep 18." at bounding box center [405, 103] width 169 height 14
click at [158, 209] on link "Billing History" at bounding box center [142, 208] width 50 height 12
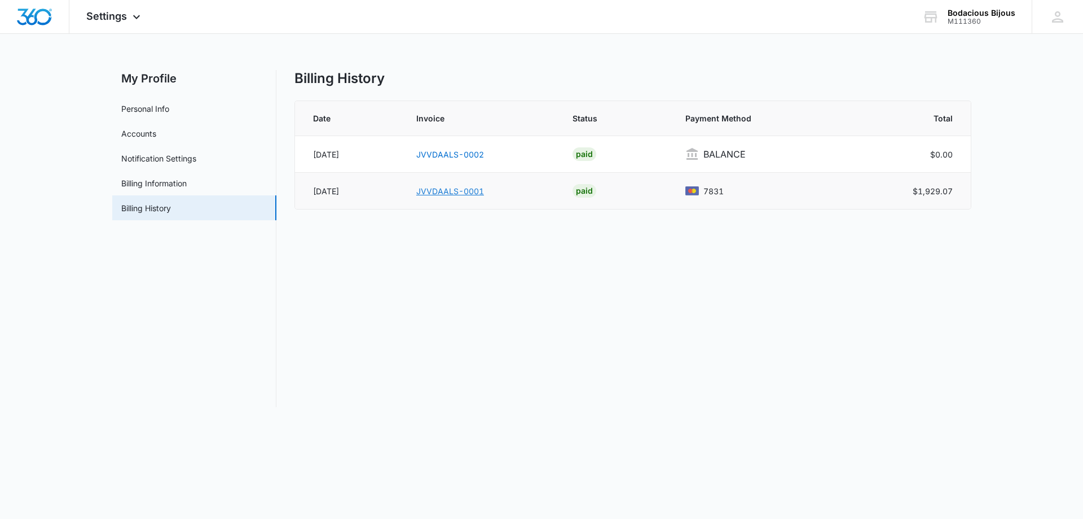
click at [450, 192] on link "JVVDAALS-0001" at bounding box center [450, 191] width 68 height 10
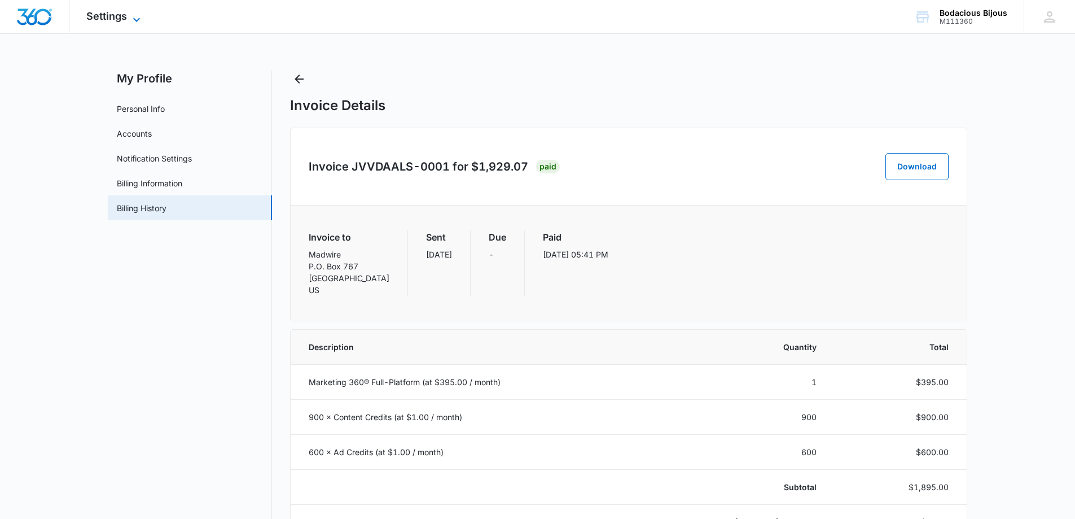
click at [134, 18] on icon at bounding box center [137, 20] width 14 height 14
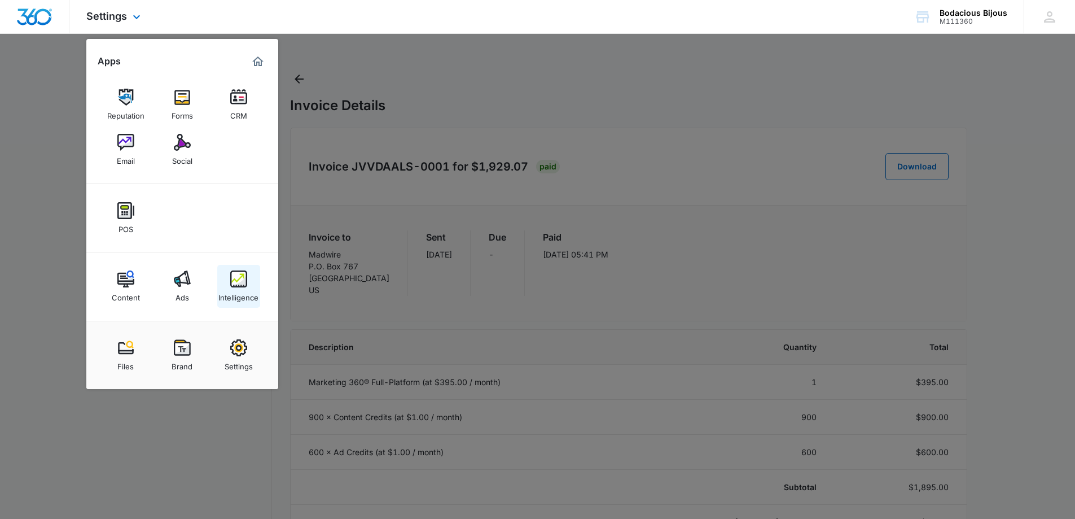
click at [235, 275] on img at bounding box center [238, 278] width 17 height 17
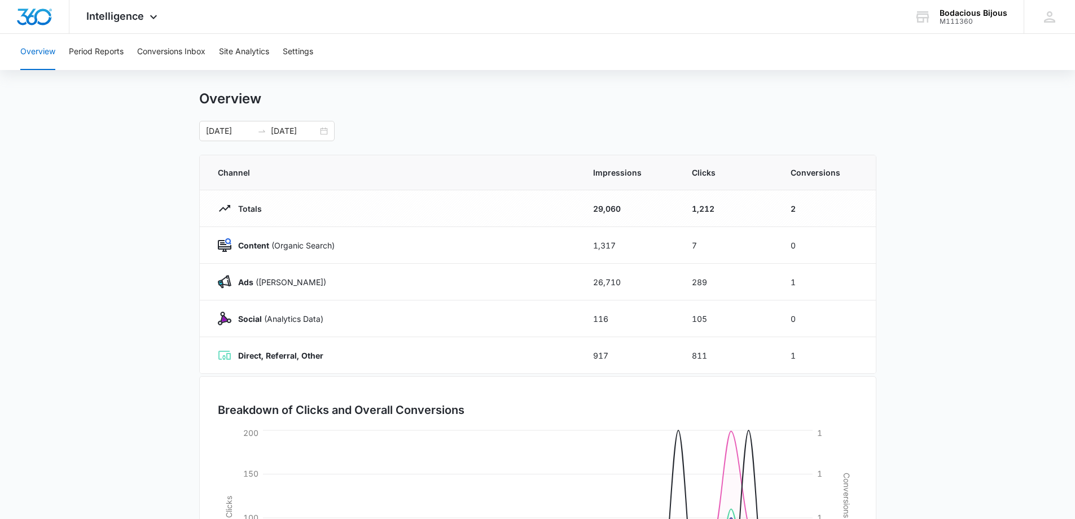
scroll to position [11, 0]
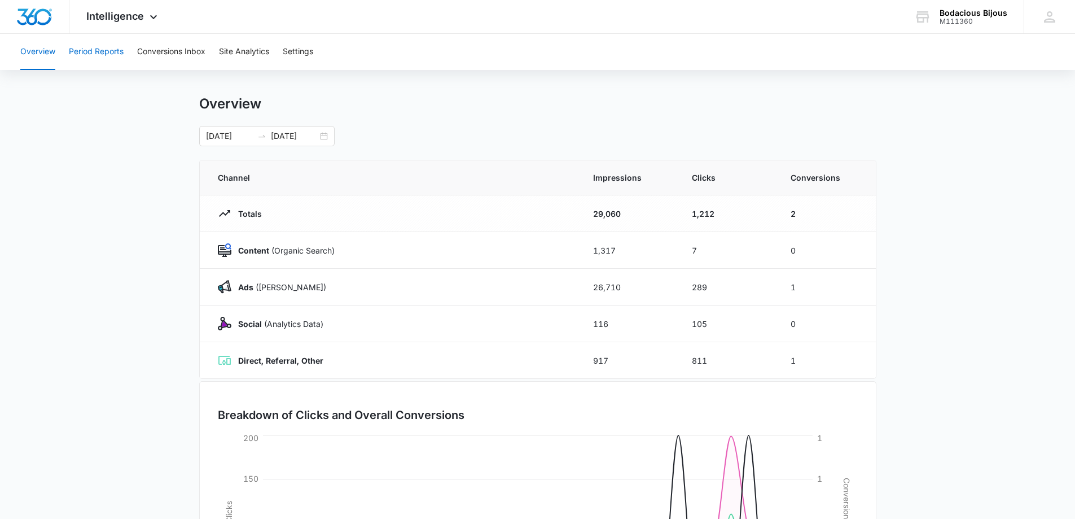
click at [107, 49] on button "Period Reports" at bounding box center [96, 52] width 55 height 36
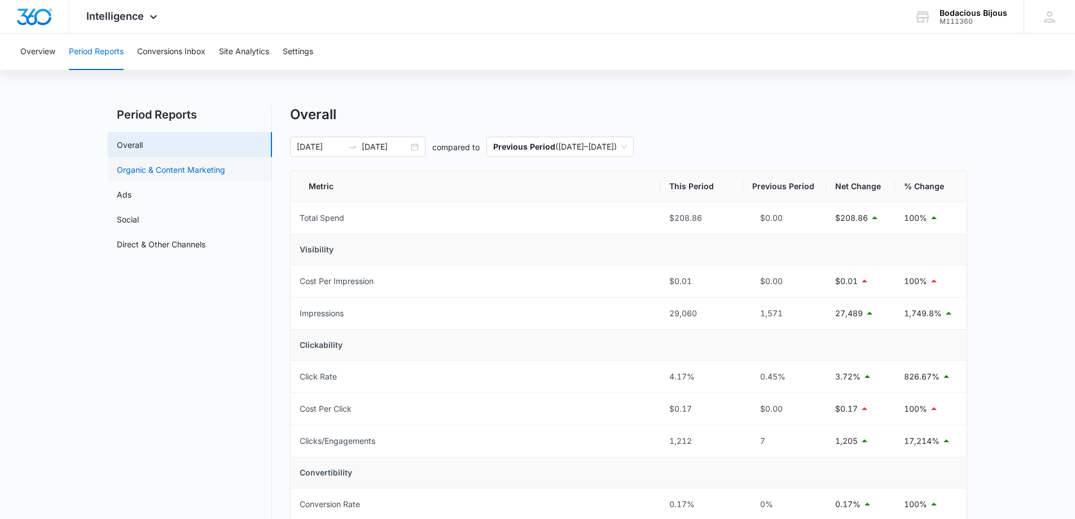
click at [165, 171] on link "Organic & Content Marketing" at bounding box center [171, 170] width 108 height 12
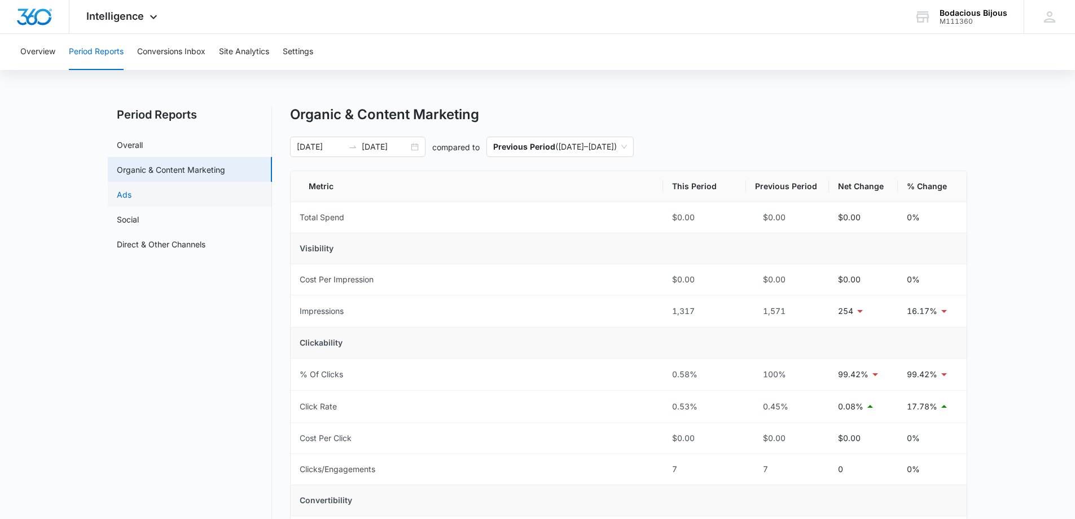
click at [131, 192] on link "Ads" at bounding box center [124, 194] width 15 height 12
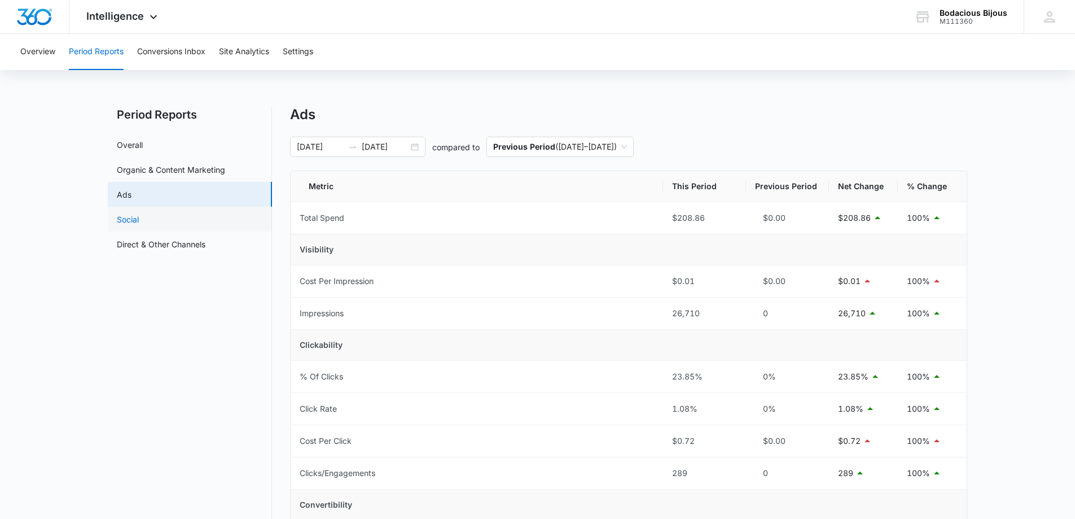
click at [139, 223] on link "Social" at bounding box center [128, 219] width 22 height 12
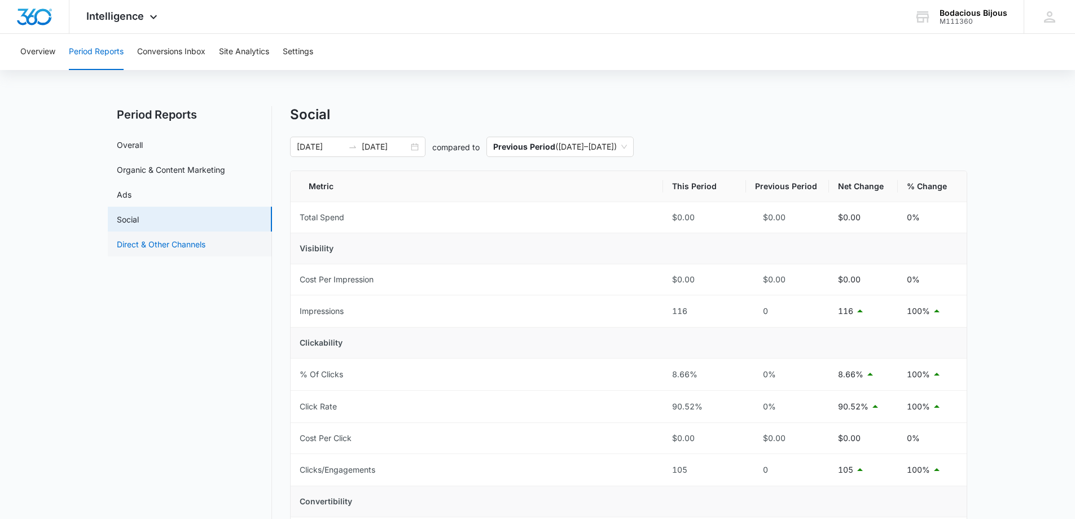
click at [164, 243] on link "Direct & Other Channels" at bounding box center [161, 244] width 89 height 12
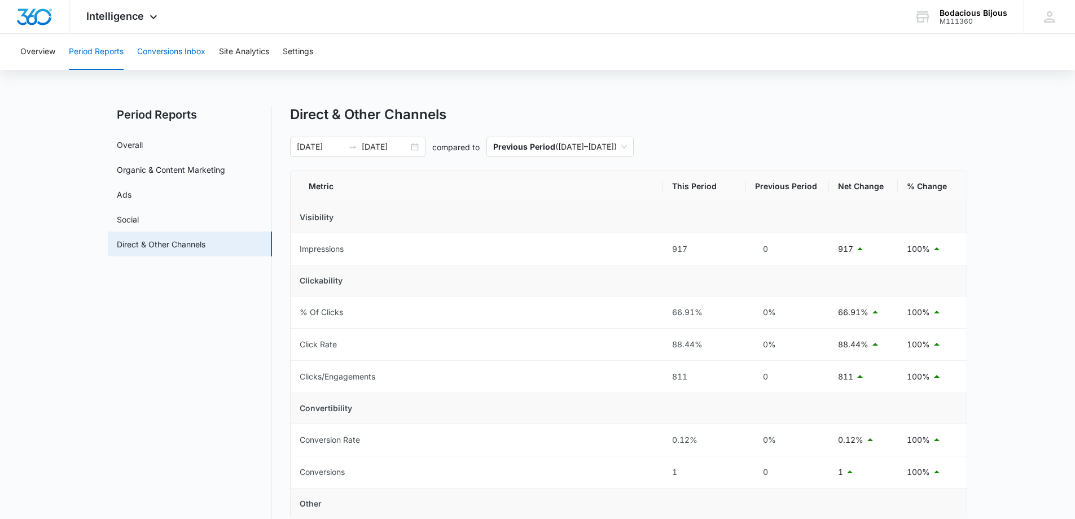
click at [172, 54] on button "Conversions Inbox" at bounding box center [171, 52] width 68 height 36
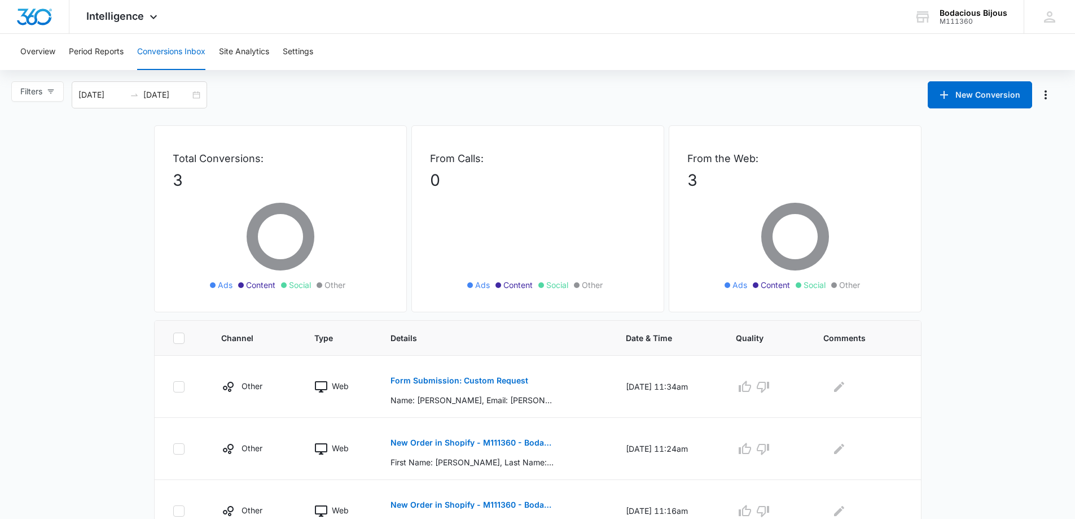
scroll to position [49, 0]
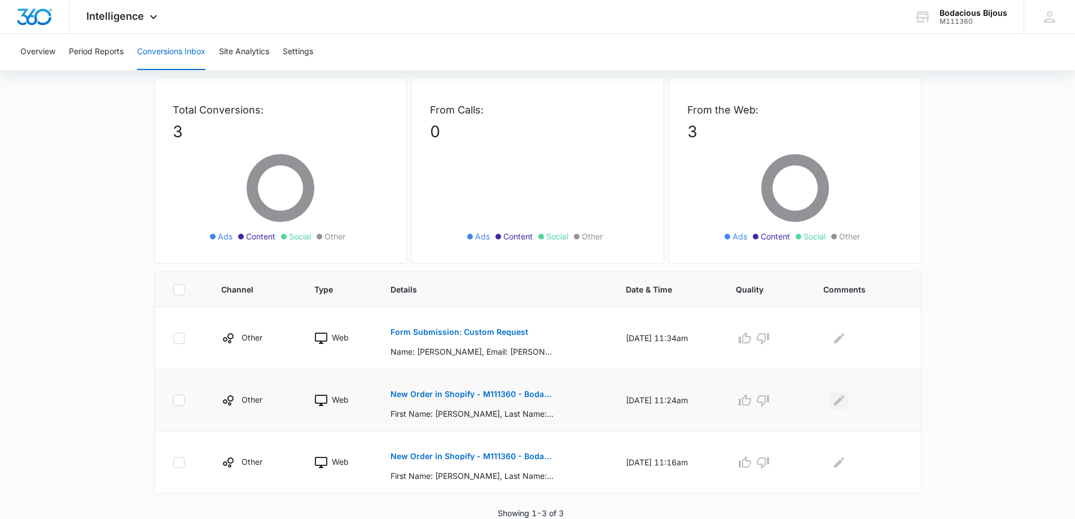
click at [838, 398] on icon "Edit Comments" at bounding box center [839, 400] width 14 height 14
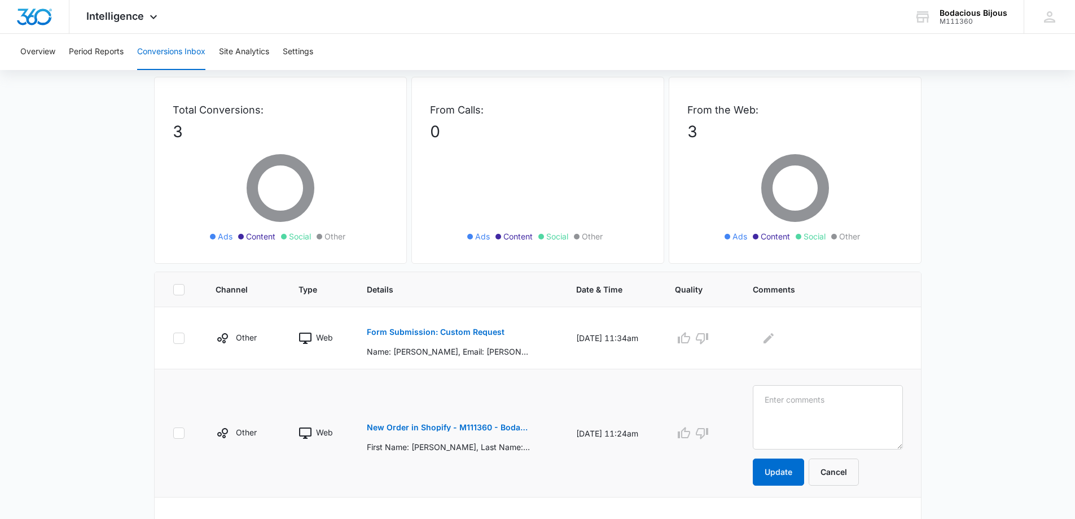
click at [732, 392] on td at bounding box center [700, 433] width 78 height 128
click at [859, 476] on button "Cancel" at bounding box center [834, 471] width 50 height 27
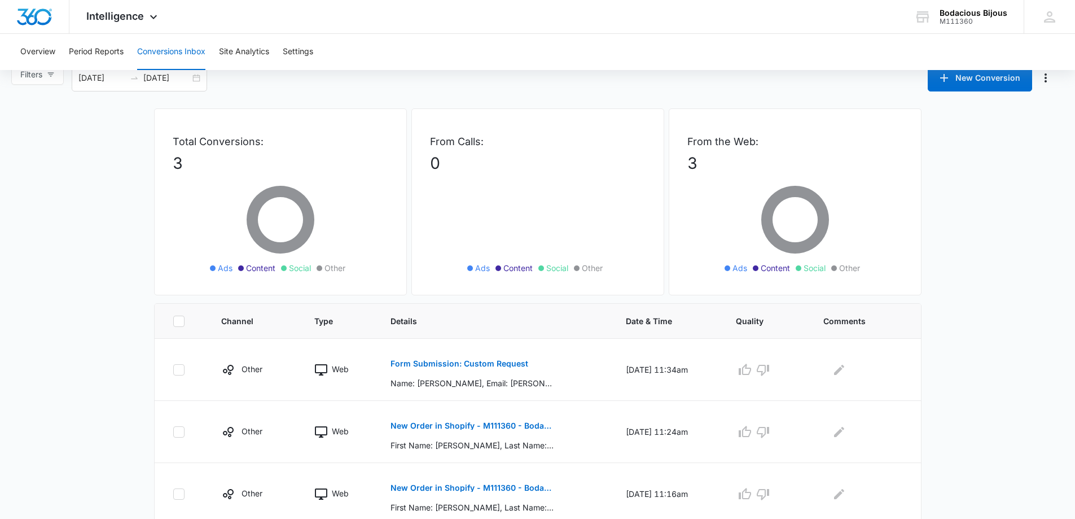
scroll to position [0, 0]
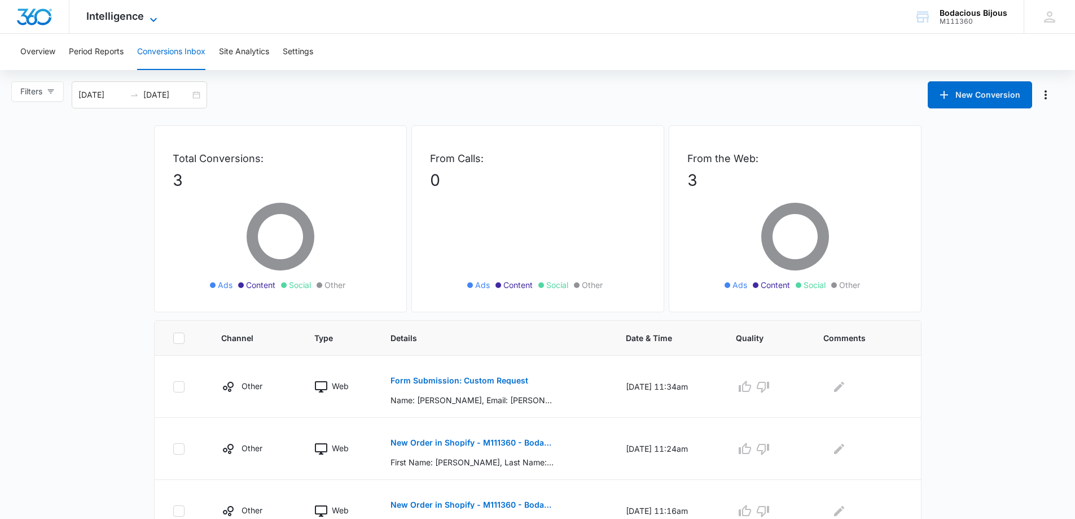
click at [155, 15] on icon at bounding box center [154, 20] width 14 height 14
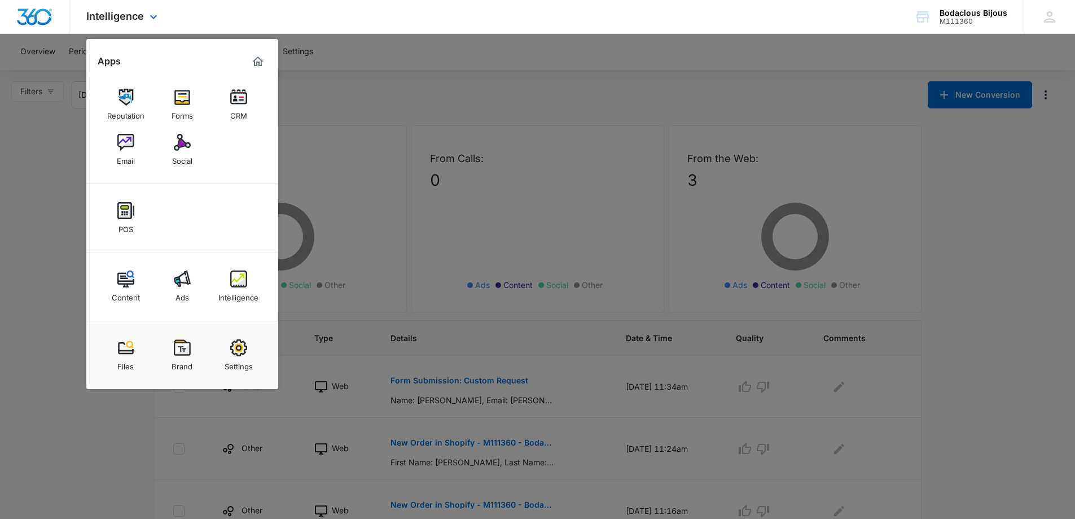
click at [51, 19] on img "Dashboard" at bounding box center [34, 16] width 36 height 17
